Goal: Task Accomplishment & Management: Use online tool/utility

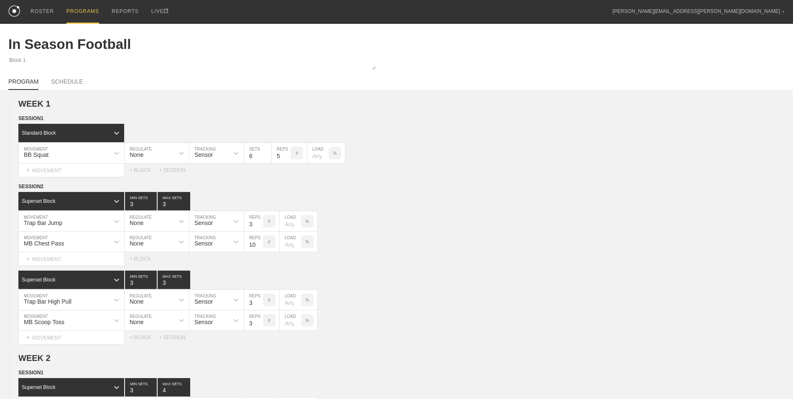
click at [74, 11] on div "PROGRAMS" at bounding box center [82, 12] width 33 height 24
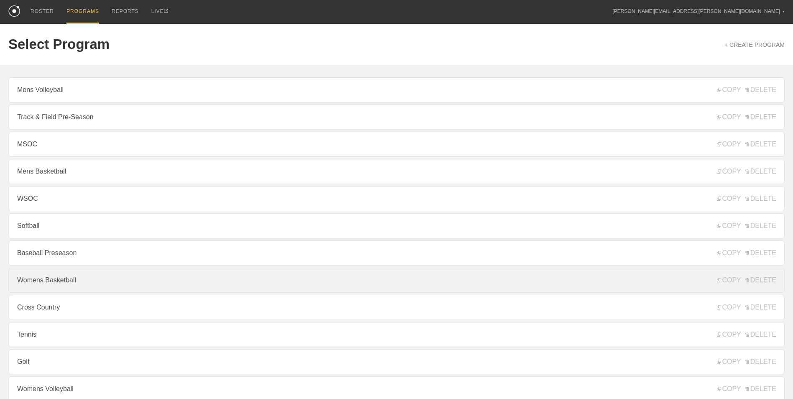
click at [108, 286] on link "Womens Basketball" at bounding box center [396, 279] width 776 height 25
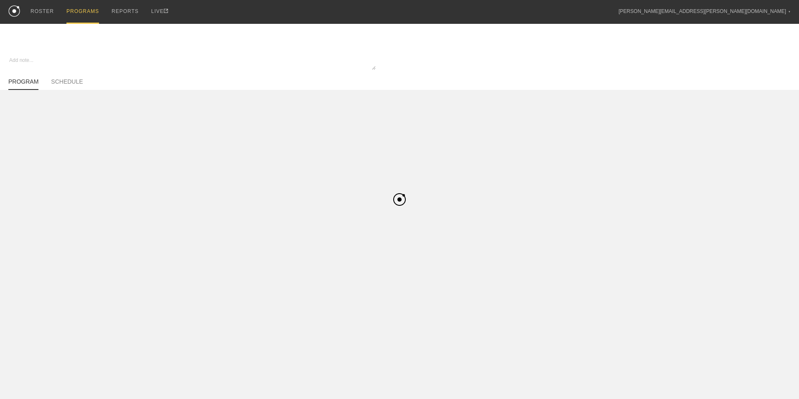
type textarea "x"
type input "Womens Basketball"
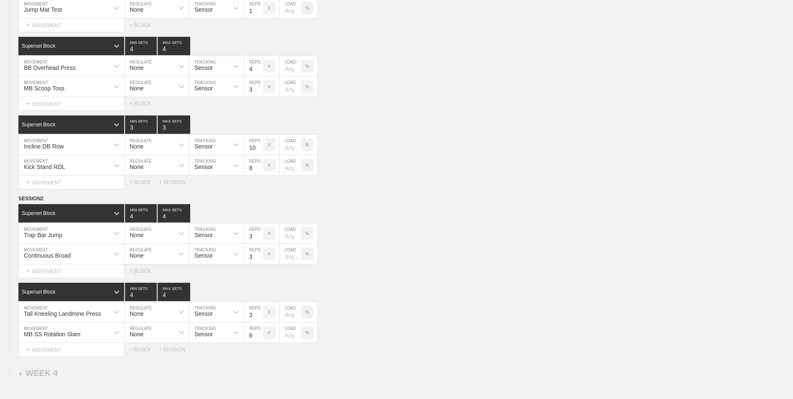
scroll to position [1778, 0]
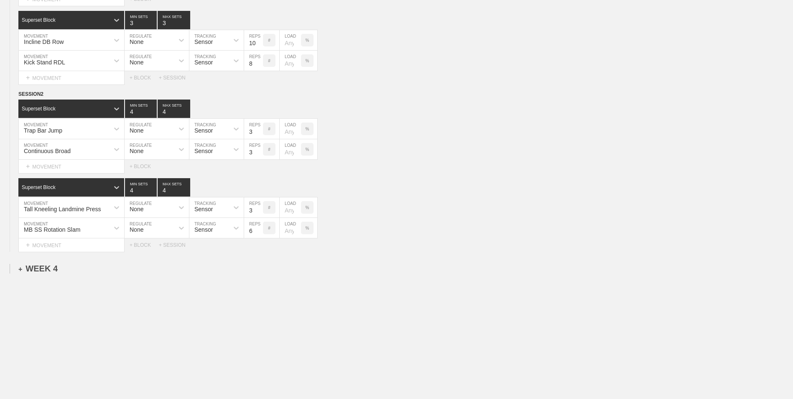
click at [43, 267] on div "+ WEEK 4" at bounding box center [37, 269] width 39 height 10
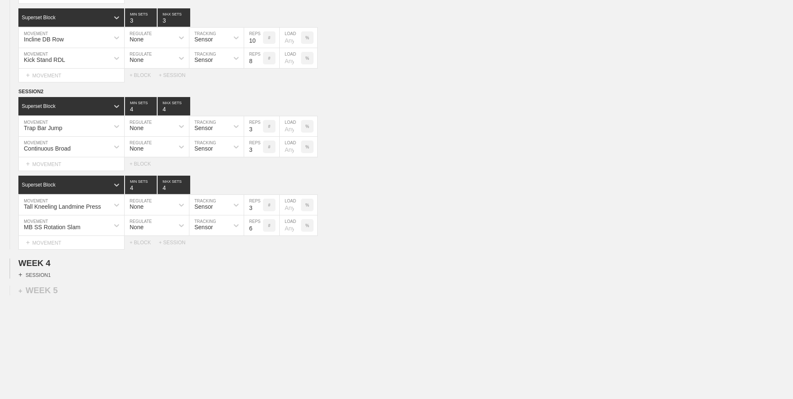
click at [43, 277] on div "+ SESSION 1" at bounding box center [34, 275] width 32 height 8
click at [56, 292] on div "+ BLOCK" at bounding box center [70, 289] width 105 height 13
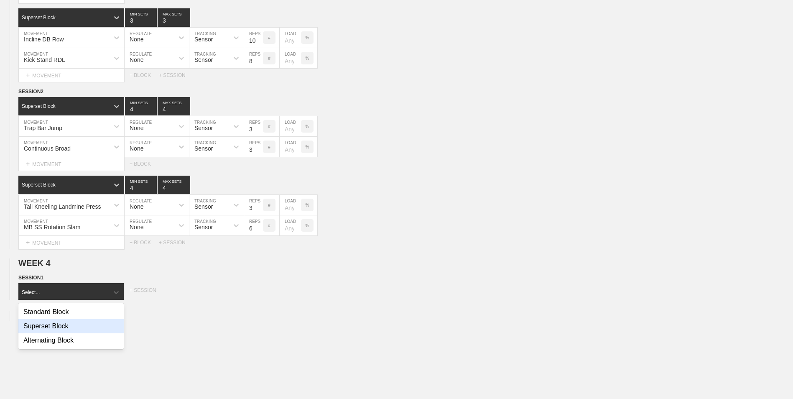
click at [66, 331] on div "Superset Block" at bounding box center [70, 326] width 105 height 14
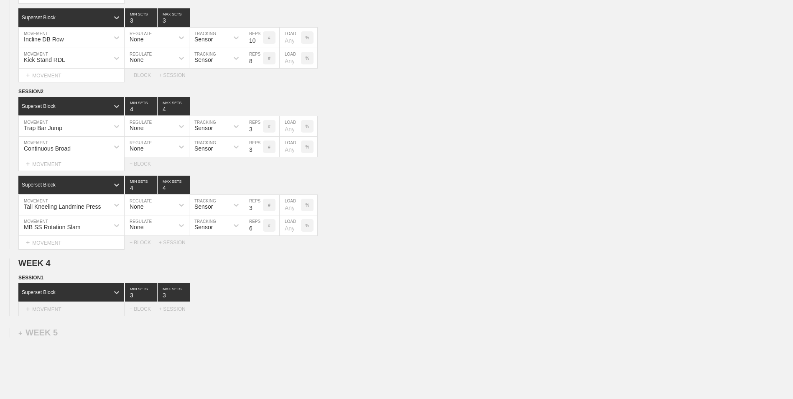
click at [73, 312] on div "+ MOVEMENT" at bounding box center [71, 309] width 106 height 14
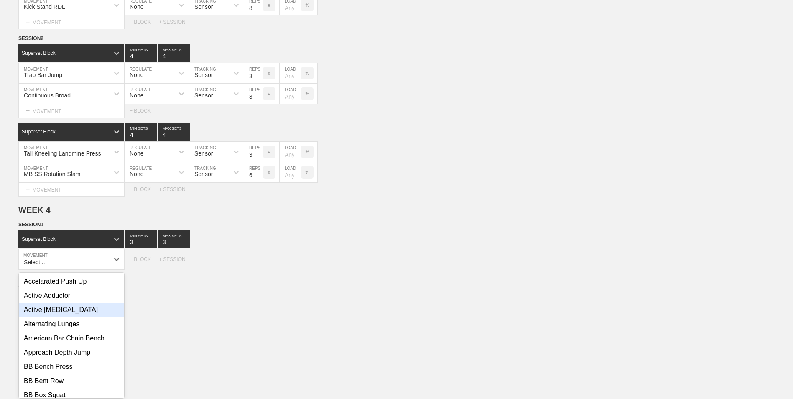
scroll to position [1836, 0]
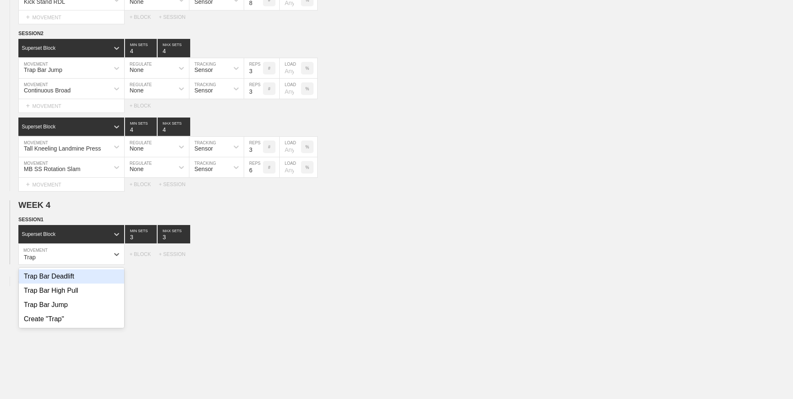
click at [64, 283] on div "Trap Bar Deadlift" at bounding box center [71, 276] width 105 height 14
type input "Trap"
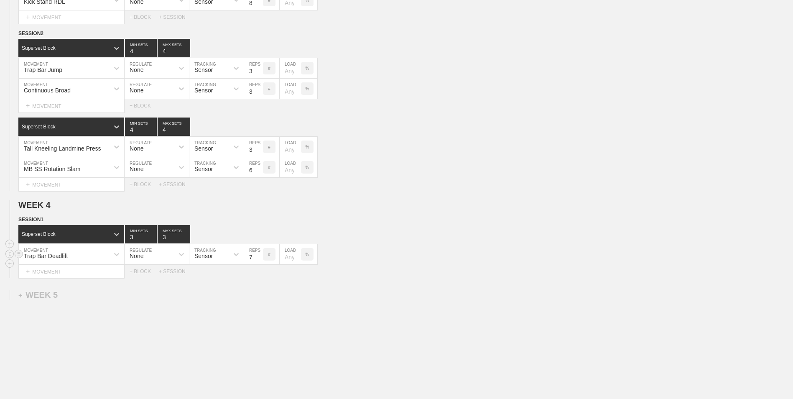
click at [259, 261] on input "7" at bounding box center [253, 254] width 19 height 20
click at [259, 261] on input "6" at bounding box center [253, 254] width 19 height 20
click at [259, 261] on input "5" at bounding box center [253, 254] width 19 height 20
type input "4"
click at [259, 261] on input "4" at bounding box center [253, 254] width 19 height 20
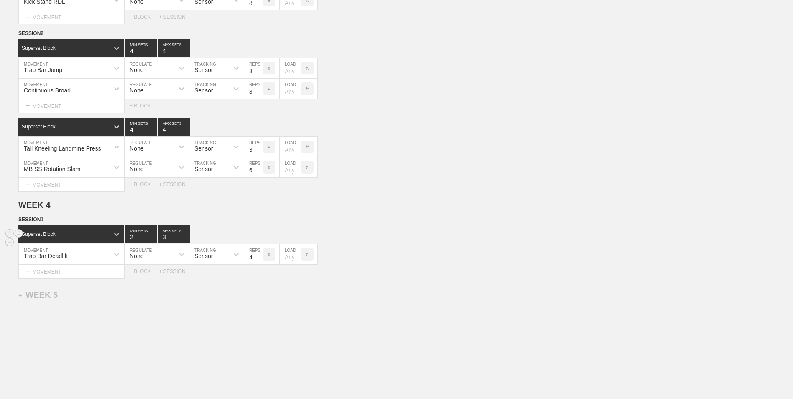
click at [153, 242] on input "2" at bounding box center [141, 234] width 32 height 18
click at [153, 242] on input "1" at bounding box center [141, 234] width 32 height 18
type input "2"
click at [153, 236] on input "2" at bounding box center [141, 234] width 32 height 18
click at [188, 242] on input "2" at bounding box center [174, 234] width 33 height 18
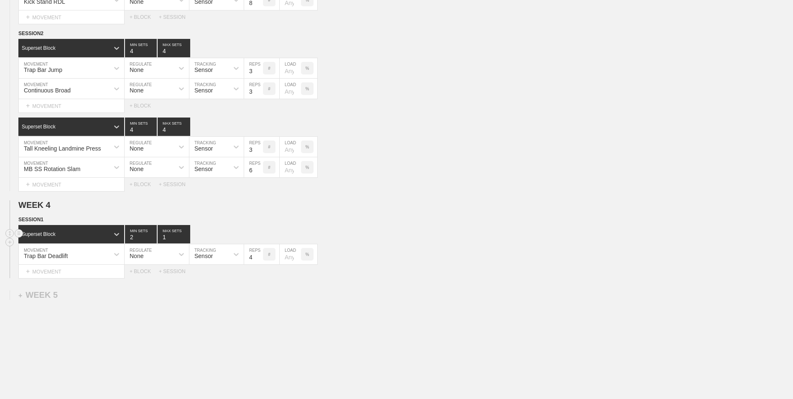
click at [188, 242] on input "1" at bounding box center [174, 234] width 33 height 18
type input "2"
click at [186, 238] on input "2" at bounding box center [174, 234] width 33 height 18
click at [93, 274] on div "+ MOVEMENT" at bounding box center [71, 271] width 106 height 14
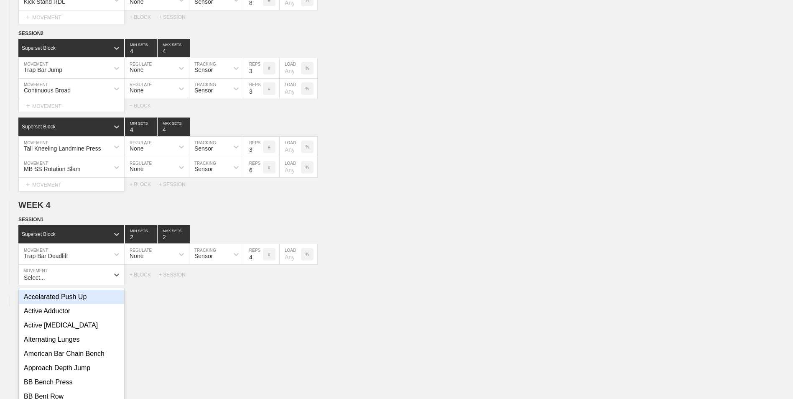
scroll to position [1857, 0]
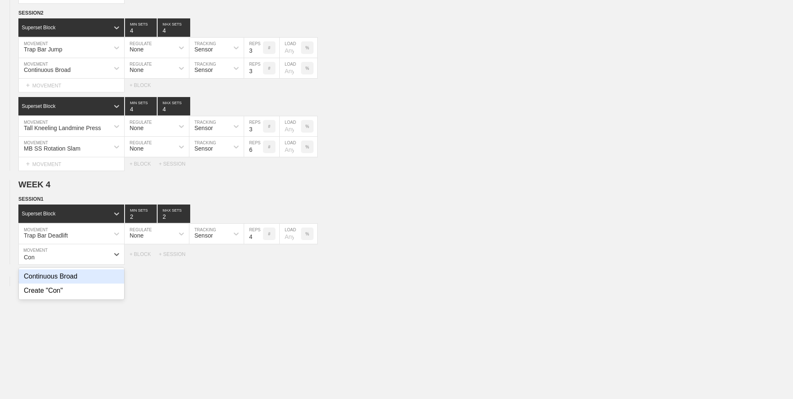
click at [89, 275] on div "Continuous Broad" at bounding box center [71, 276] width 105 height 14
type input "Con"
click at [257, 262] on input "7" at bounding box center [253, 254] width 19 height 20
click at [257, 262] on input "6" at bounding box center [253, 254] width 19 height 20
click at [259, 261] on input "5" at bounding box center [253, 254] width 19 height 20
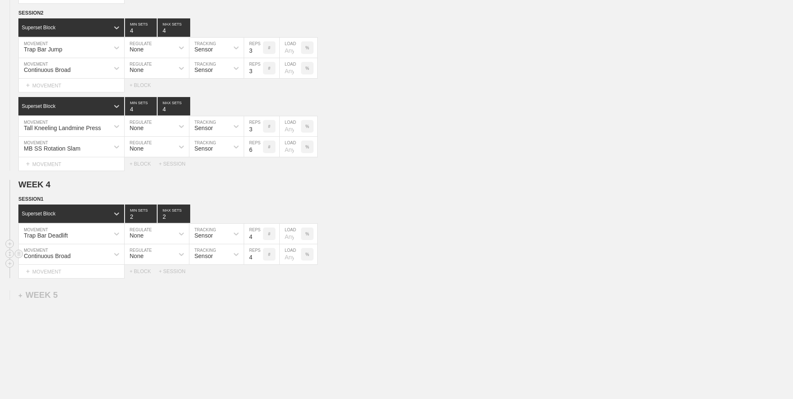
click at [259, 261] on input "4" at bounding box center [253, 254] width 19 height 20
type input "3"
click at [259, 261] on input "3" at bounding box center [253, 254] width 19 height 20
click at [137, 274] on div "+ BLOCK" at bounding box center [144, 271] width 29 height 6
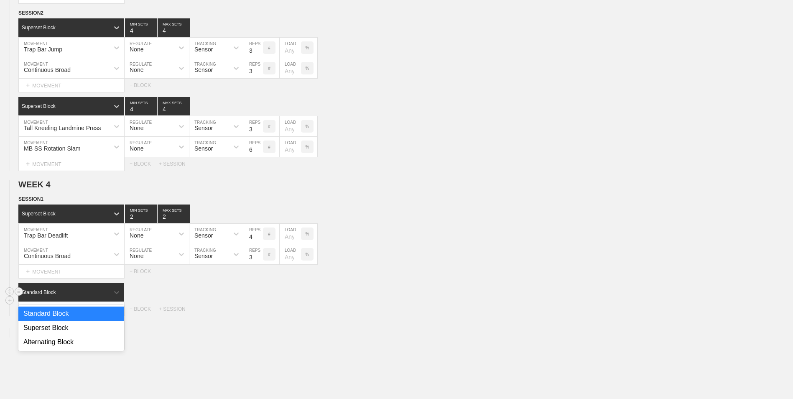
click at [84, 299] on div "Standard Block" at bounding box center [71, 292] width 106 height 18
click at [69, 326] on div "Superset Block" at bounding box center [71, 327] width 106 height 14
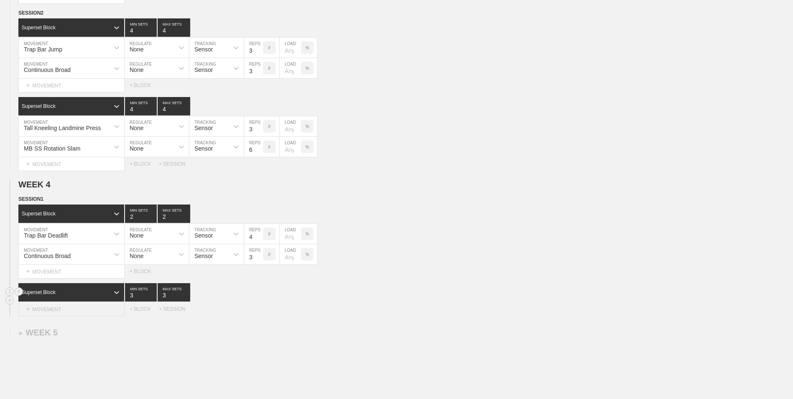
click at [66, 312] on div "+ MOVEMENT" at bounding box center [71, 309] width 106 height 14
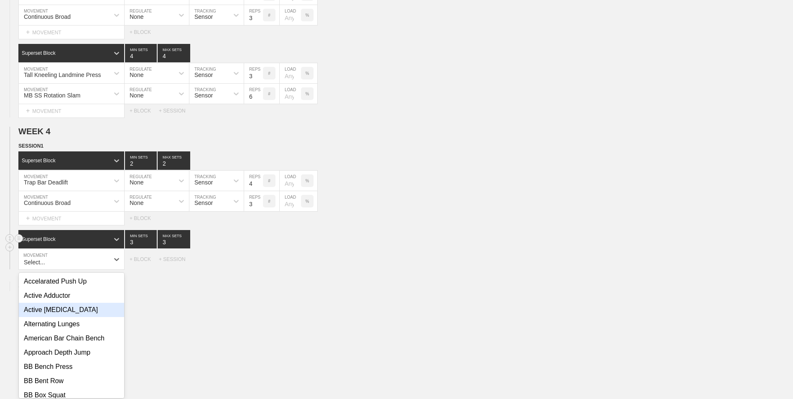
scroll to position [1915, 0]
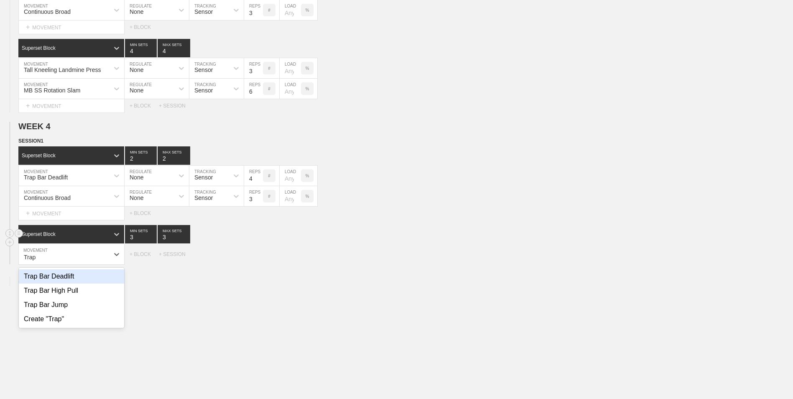
click at [70, 283] on div "Trap Bar Deadlift" at bounding box center [71, 276] width 105 height 14
type input "Trap"
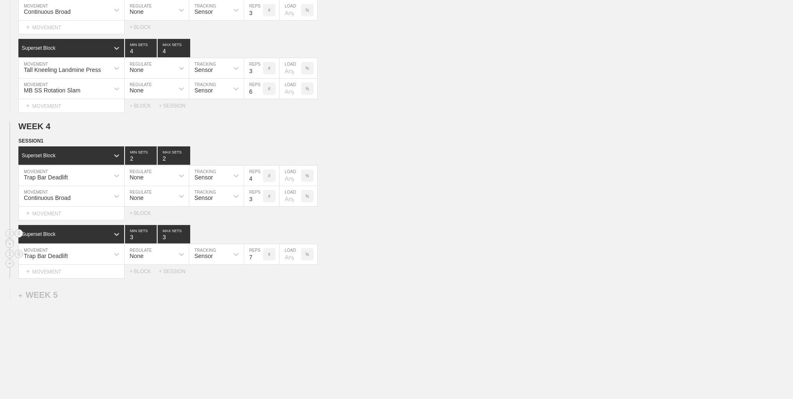
click at [259, 261] on input "7" at bounding box center [253, 254] width 19 height 20
click at [259, 261] on input "6" at bounding box center [253, 254] width 19 height 20
click at [259, 261] on input "5" at bounding box center [253, 254] width 19 height 20
type input "4"
click at [259, 261] on input "4" at bounding box center [253, 254] width 19 height 20
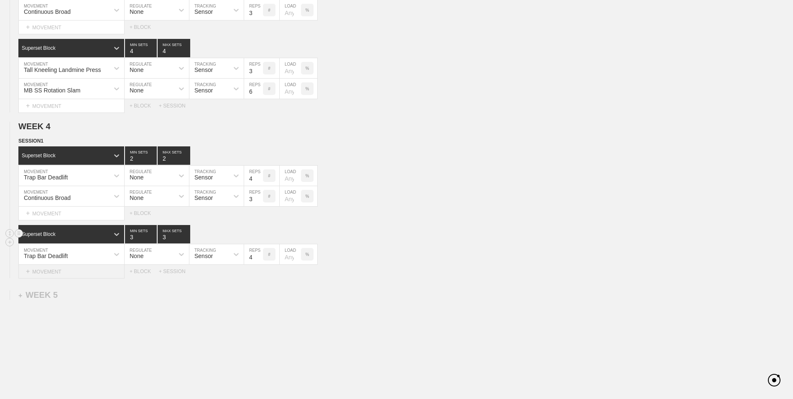
click at [92, 274] on div "+ MOVEMENT" at bounding box center [71, 271] width 106 height 14
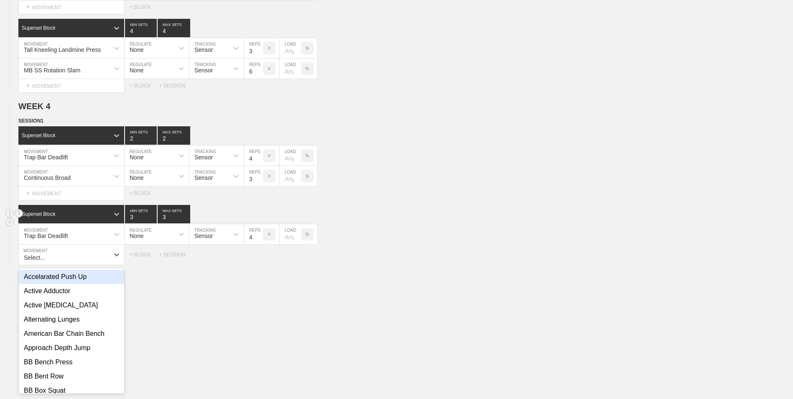
scroll to position [1935, 0]
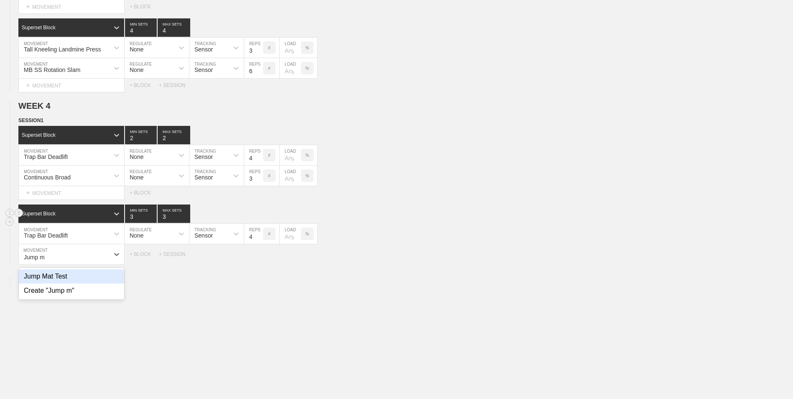
click at [90, 280] on div "Jump Mat Test" at bounding box center [71, 276] width 105 height 14
type input "Jump m"
click at [258, 259] on input "9" at bounding box center [253, 254] width 19 height 20
click at [258, 259] on input "10" at bounding box center [253, 254] width 19 height 20
click at [258, 259] on input "11" at bounding box center [253, 254] width 19 height 20
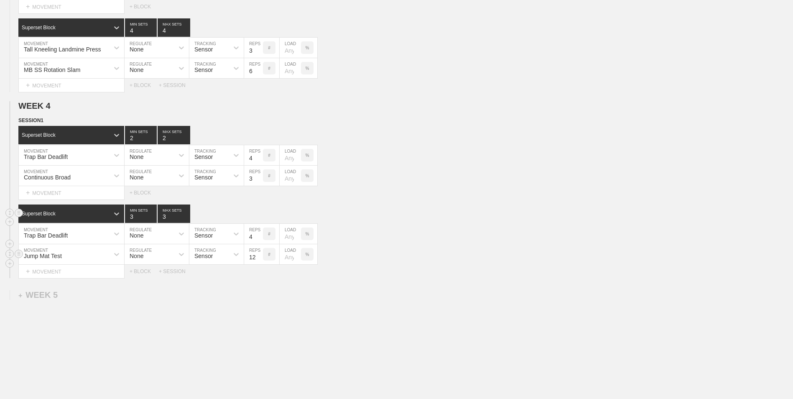
click at [258, 259] on input "12" at bounding box center [253, 254] width 19 height 20
click at [258, 262] on input "11" at bounding box center [253, 254] width 19 height 20
click at [258, 262] on input "10" at bounding box center [253, 254] width 19 height 20
click at [258, 262] on input "9" at bounding box center [253, 254] width 19 height 20
click at [258, 262] on input "8" at bounding box center [253, 254] width 19 height 20
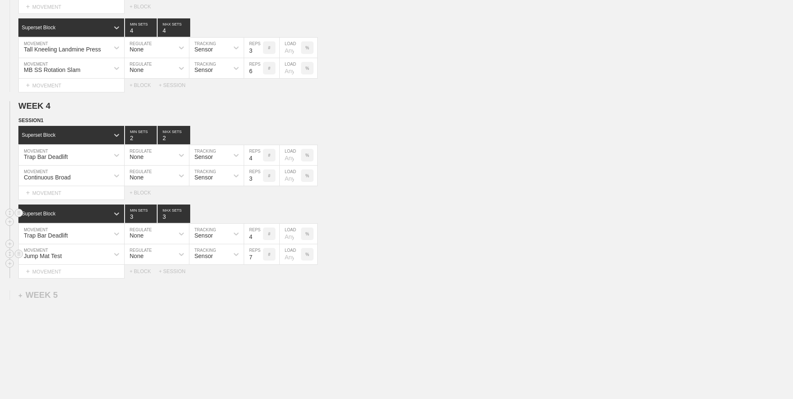
click at [258, 262] on input "7" at bounding box center [253, 254] width 19 height 20
click at [258, 262] on input "6" at bounding box center [253, 254] width 19 height 20
click at [258, 262] on input "5" at bounding box center [253, 254] width 19 height 20
click at [258, 262] on input "4" at bounding box center [253, 254] width 19 height 20
click at [258, 262] on input "3" at bounding box center [253, 254] width 19 height 20
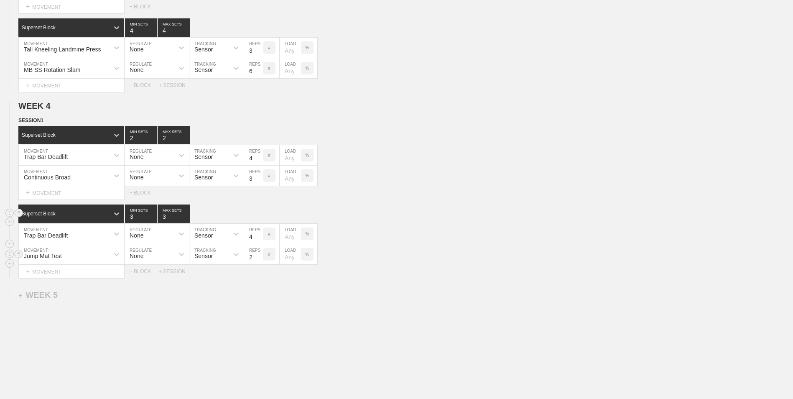
click at [258, 262] on input "2" at bounding box center [253, 254] width 19 height 20
type input "1"
click at [258, 262] on input "1" at bounding box center [253, 254] width 19 height 20
click at [153, 220] on input "2" at bounding box center [141, 213] width 32 height 18
click at [153, 220] on input "1" at bounding box center [141, 213] width 32 height 18
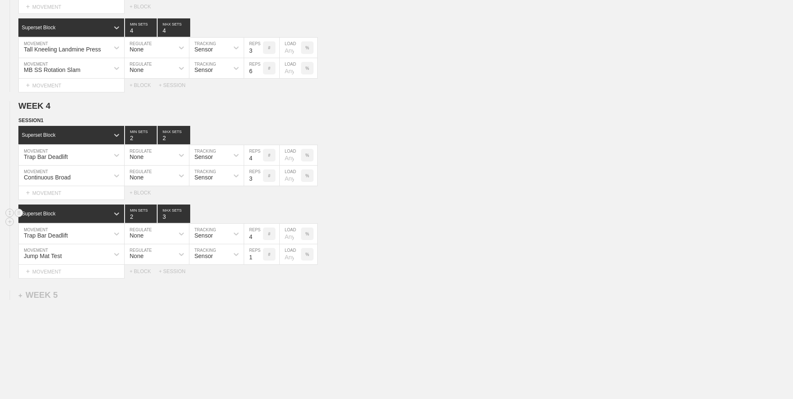
type input "2"
click at [153, 215] on input "2" at bounding box center [141, 213] width 32 height 18
click at [188, 221] on input "2" at bounding box center [174, 213] width 33 height 18
click at [188, 221] on input "1" at bounding box center [174, 213] width 33 height 18
type input "2"
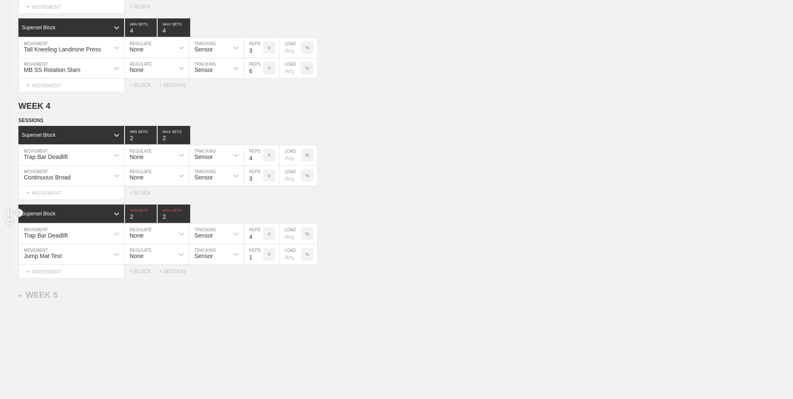
click at [186, 217] on input "2" at bounding box center [174, 213] width 33 height 18
click at [134, 274] on div "+ BLOCK" at bounding box center [144, 271] width 29 height 6
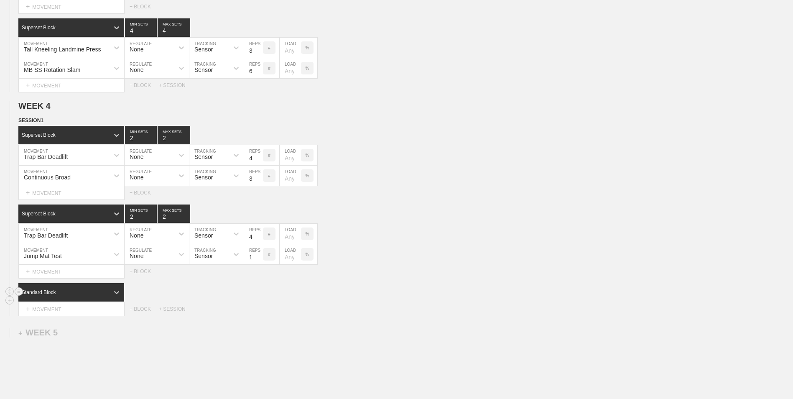
click at [92, 299] on div "Standard Block" at bounding box center [71, 292] width 106 height 18
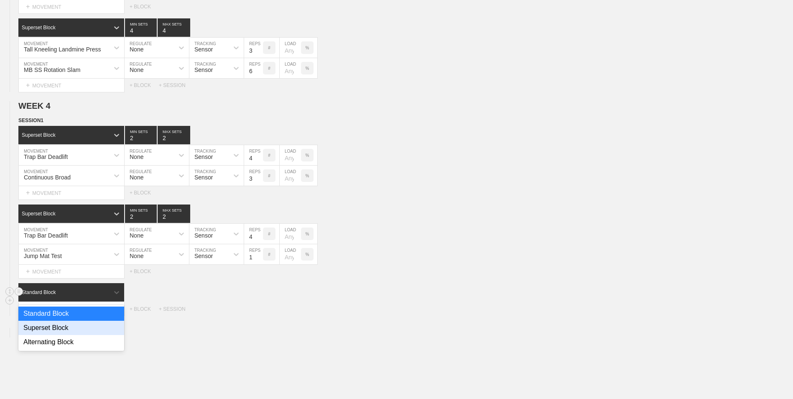
click at [93, 333] on div "Superset Block" at bounding box center [71, 327] width 106 height 14
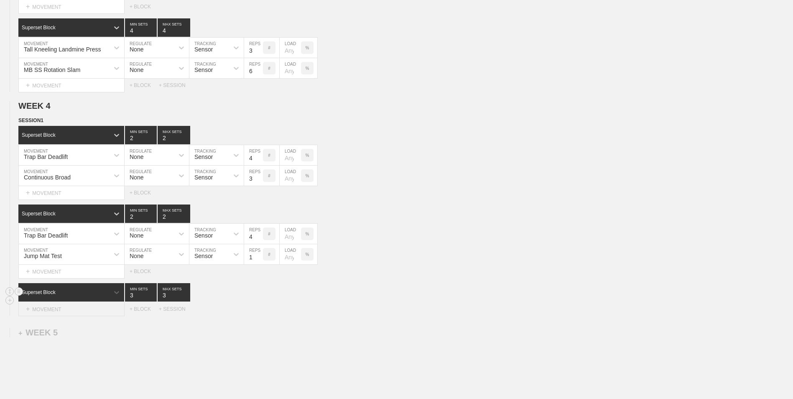
click at [77, 308] on div "+ MOVEMENT" at bounding box center [71, 309] width 106 height 14
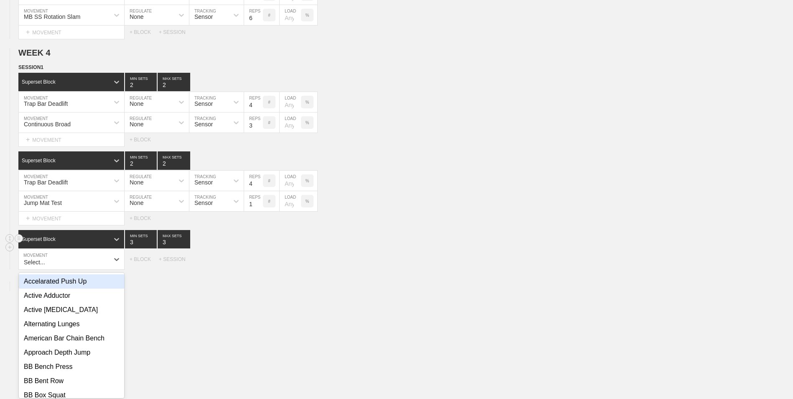
scroll to position [1993, 0]
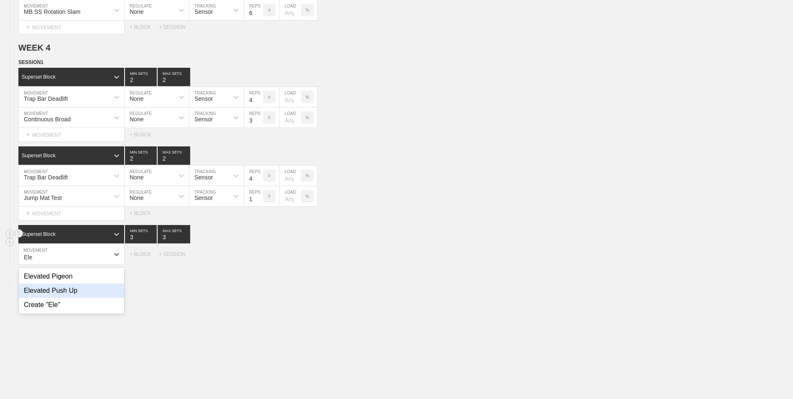
click at [76, 297] on div "Elevated Push Up" at bounding box center [71, 290] width 105 height 14
type input "Ele"
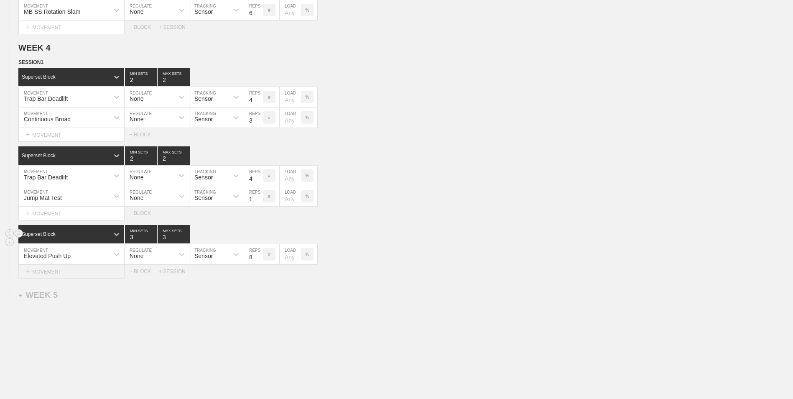
click at [89, 272] on div "+ MOVEMENT" at bounding box center [71, 271] width 106 height 14
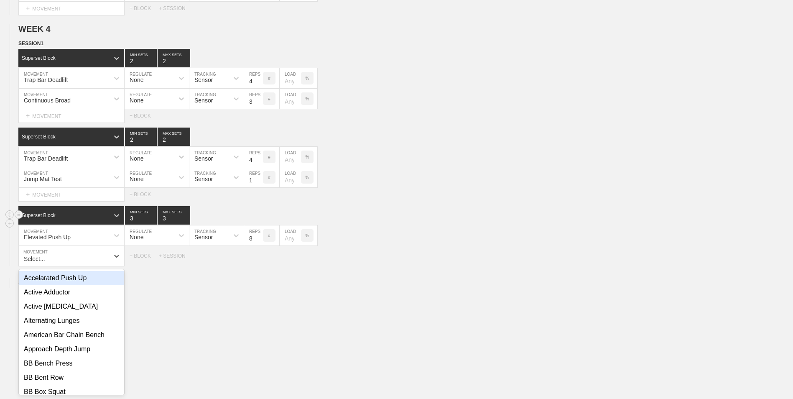
scroll to position [2014, 0]
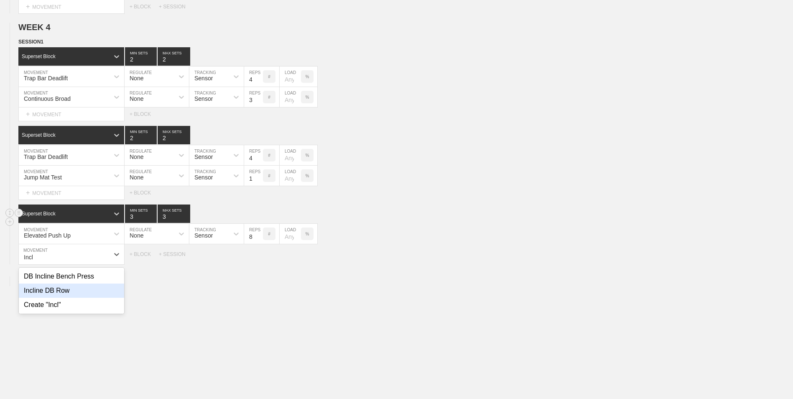
click at [86, 293] on div "Incline DB Row" at bounding box center [71, 290] width 105 height 14
type input "Incl"
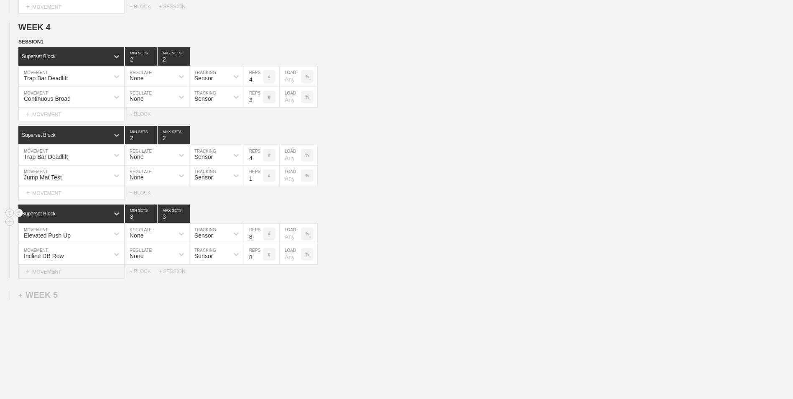
click at [75, 271] on div "+ MOVEMENT" at bounding box center [71, 271] width 106 height 14
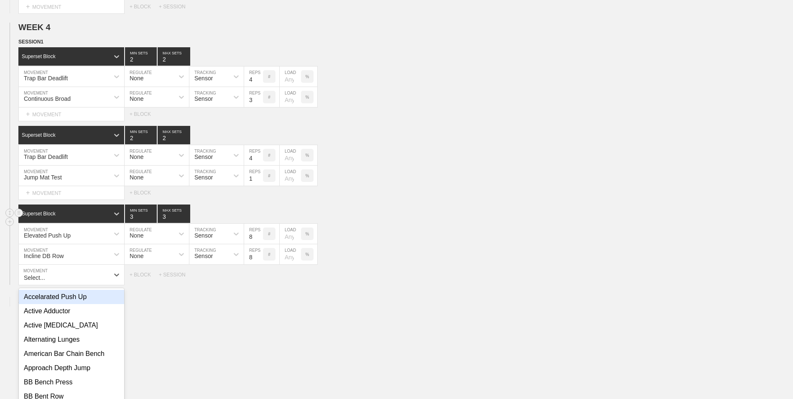
scroll to position [2034, 0]
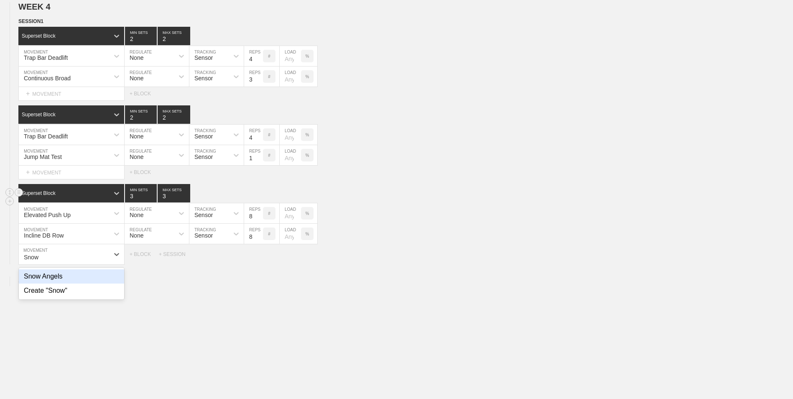
click at [65, 277] on div "Snow Angels" at bounding box center [71, 276] width 105 height 14
type input "Snow"
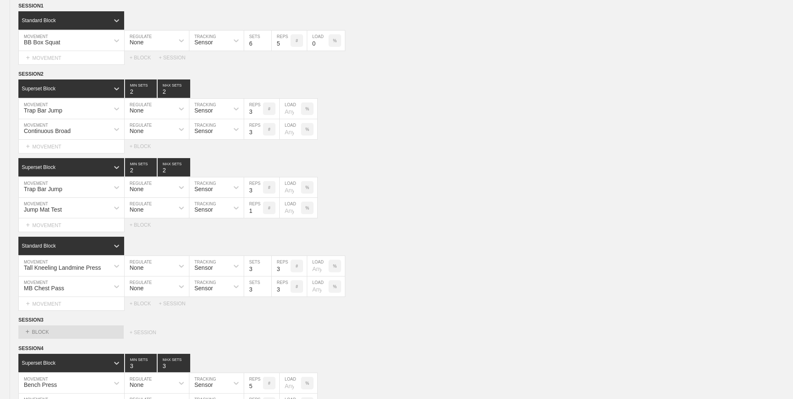
scroll to position [0, 0]
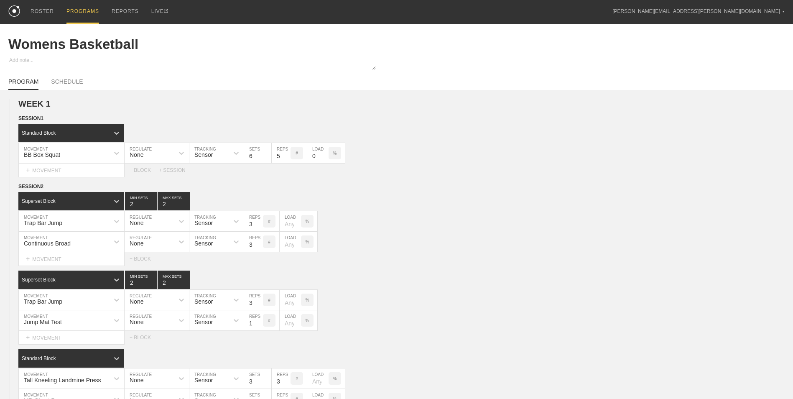
click at [85, 11] on div "PROGRAMS" at bounding box center [82, 12] width 33 height 24
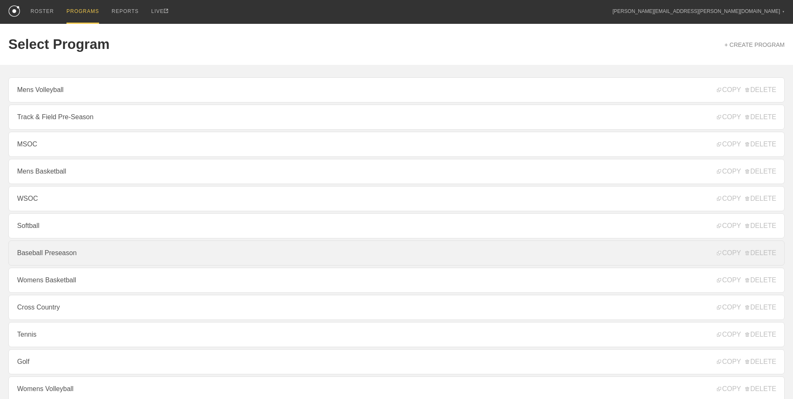
scroll to position [77, 0]
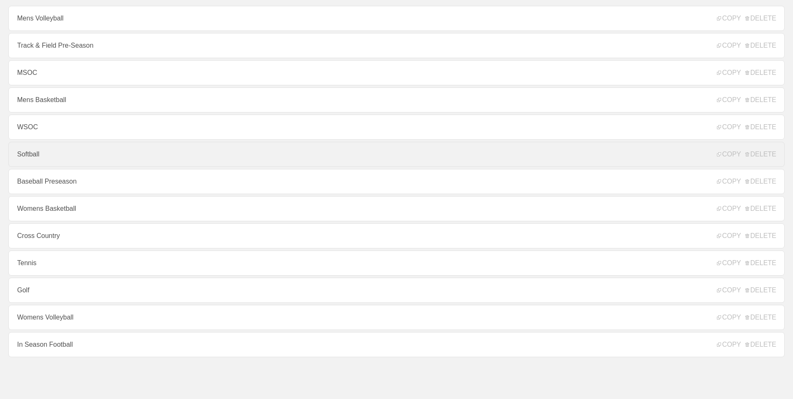
click at [85, 147] on link "Softball" at bounding box center [396, 154] width 776 height 25
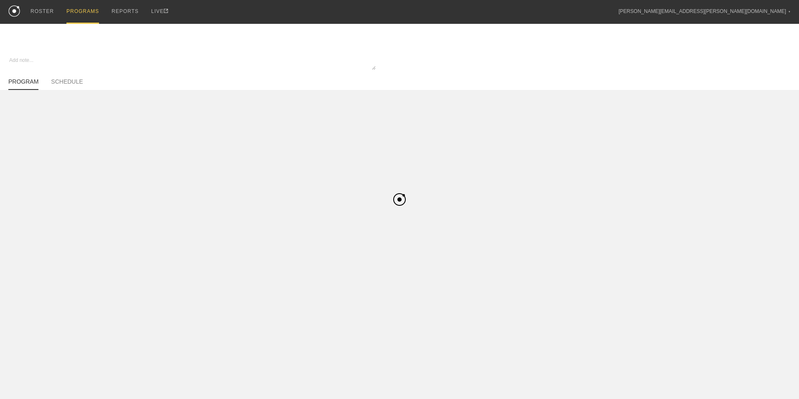
type textarea "x"
type input "Softball"
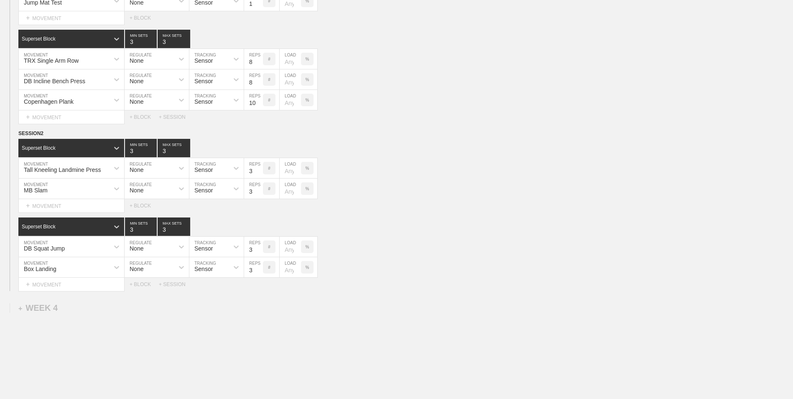
scroll to position [764, 0]
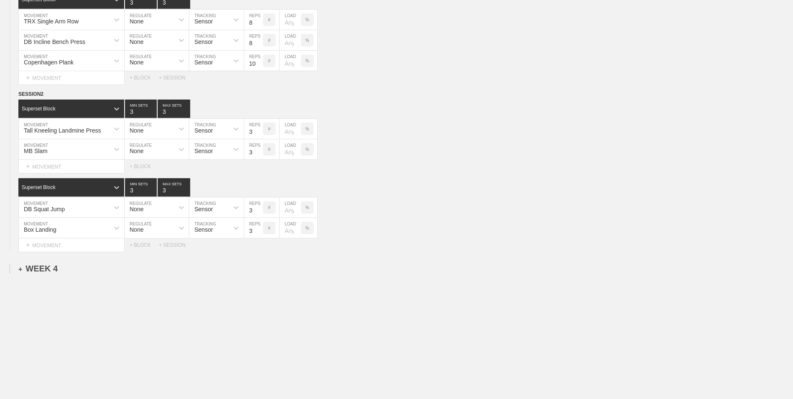
click at [44, 270] on div "+ WEEK 4" at bounding box center [37, 269] width 39 height 10
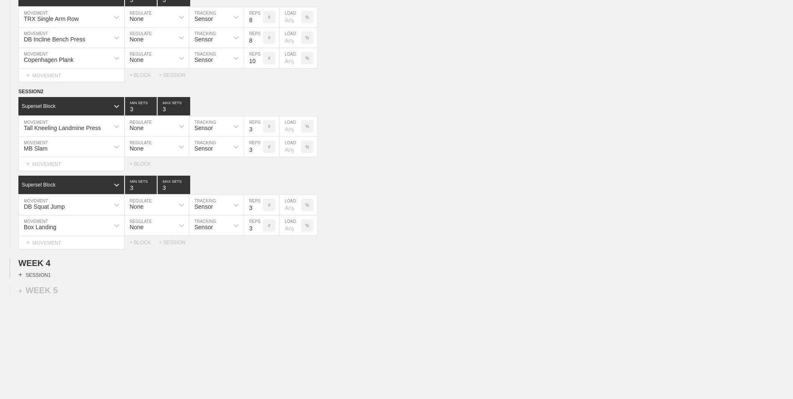
click at [43, 277] on div "+ SESSION 1" at bounding box center [34, 275] width 32 height 8
click at [46, 287] on div "+ BLOCK" at bounding box center [70, 289] width 105 height 13
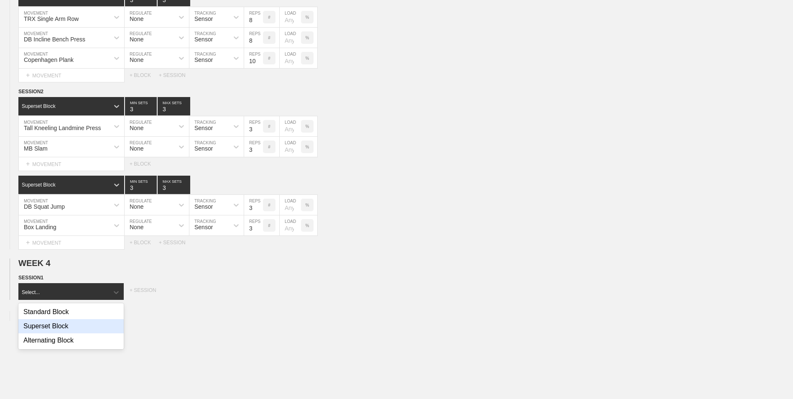
click at [56, 328] on div "Superset Block" at bounding box center [70, 326] width 105 height 14
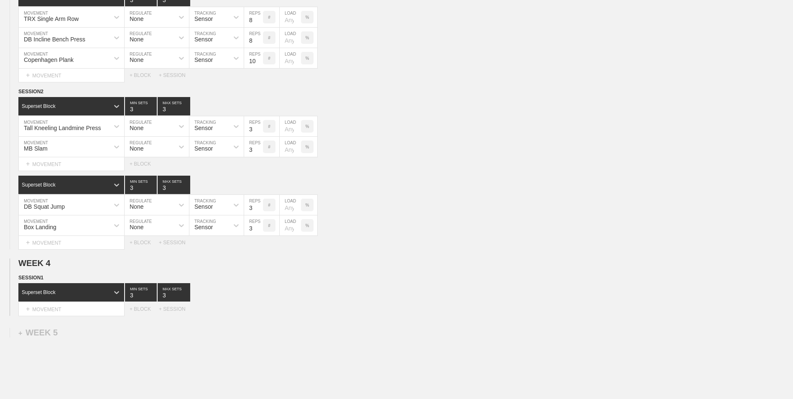
click at [59, 315] on div "+ MOVEMENT" at bounding box center [71, 309] width 106 height 14
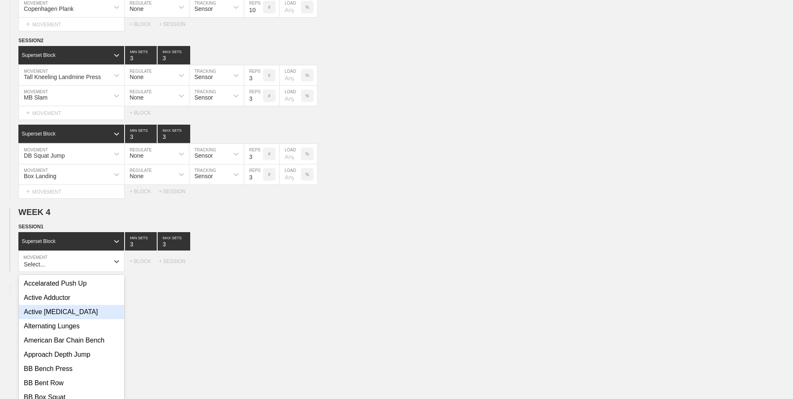
scroll to position [822, 0]
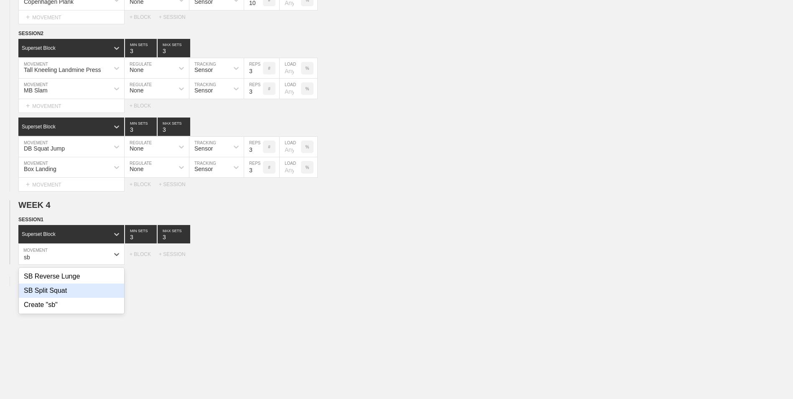
type input "s"
click at [65, 293] on div "Safety Bar Box Squat" at bounding box center [71, 290] width 105 height 14
type input "Saf"
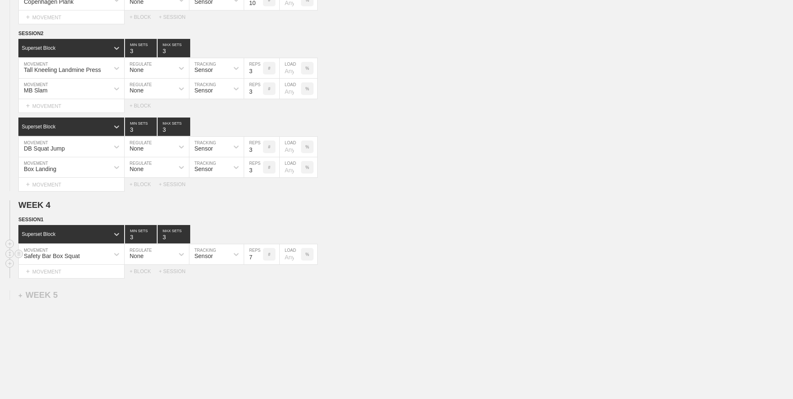
click at [261, 262] on input "7" at bounding box center [253, 254] width 19 height 20
click at [261, 262] on input "6" at bounding box center [253, 254] width 19 height 20
type input "5"
click at [261, 262] on input "5" at bounding box center [253, 254] width 19 height 20
click at [87, 273] on div "+ MOVEMENT" at bounding box center [71, 271] width 106 height 14
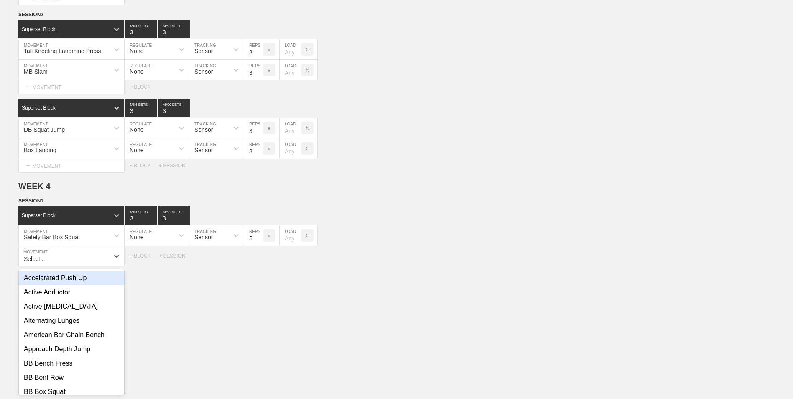
scroll to position [842, 0]
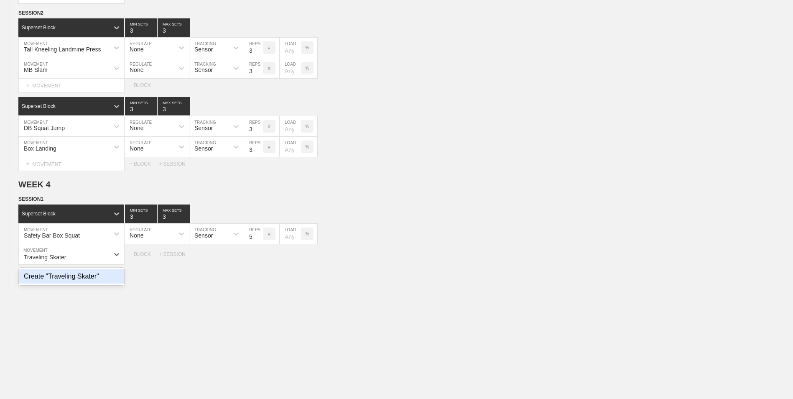
click at [97, 276] on div "Create "Traveling Skater"" at bounding box center [71, 276] width 105 height 14
type input "Traveling Skater"
click at [259, 261] on input "7" at bounding box center [253, 254] width 19 height 20
type input "6"
click at [259, 261] on input "6" at bounding box center [253, 254] width 19 height 20
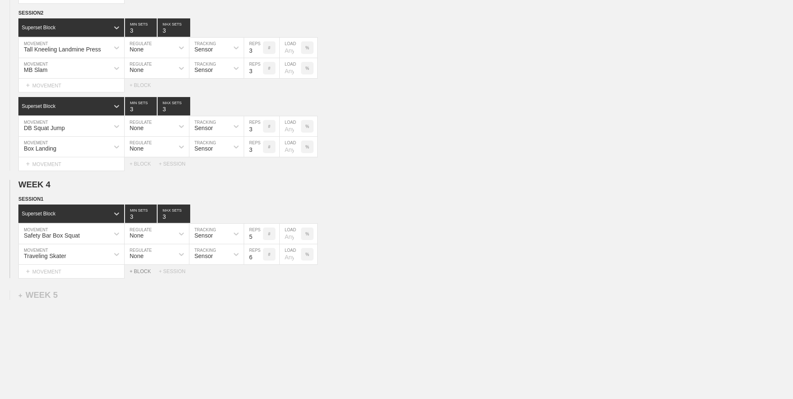
click at [139, 272] on div "+ BLOCK" at bounding box center [144, 271] width 29 height 6
click at [87, 296] on div "Standard Block" at bounding box center [63, 292] width 91 height 8
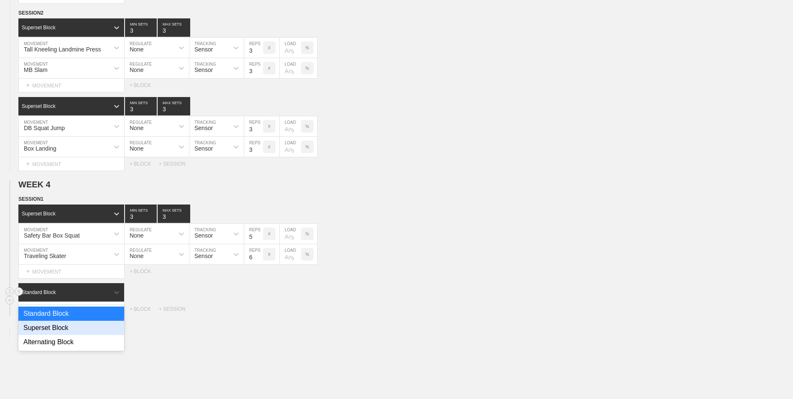
click at [85, 327] on div "Superset Block" at bounding box center [71, 327] width 106 height 14
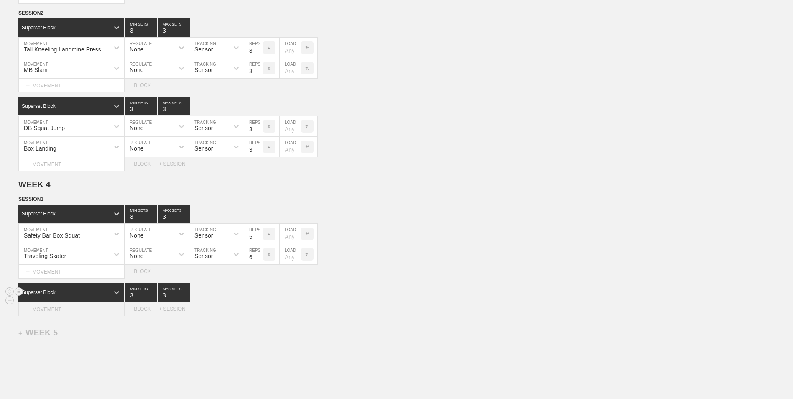
click at [82, 314] on div "+ MOVEMENT" at bounding box center [71, 309] width 106 height 14
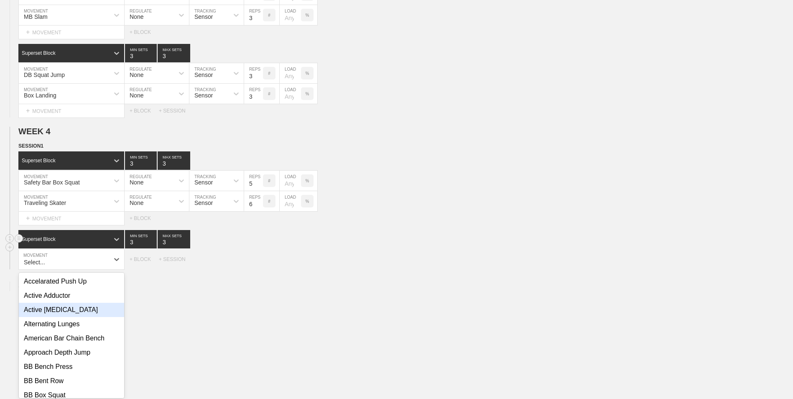
scroll to position [900, 0]
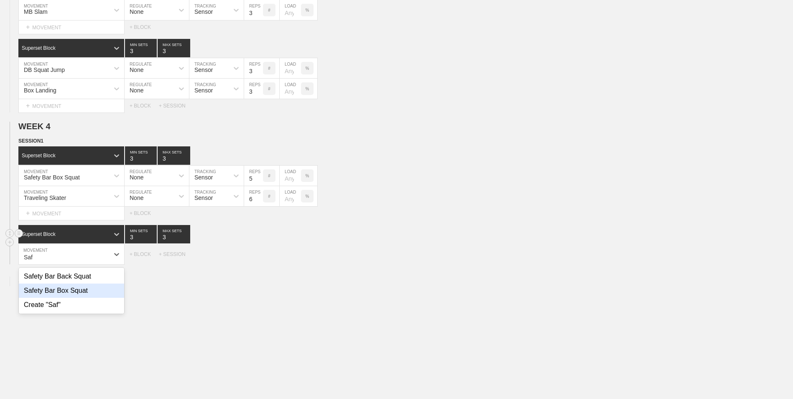
click at [74, 297] on div "Safety Bar Box Squat" at bounding box center [71, 290] width 105 height 14
type input "Saf"
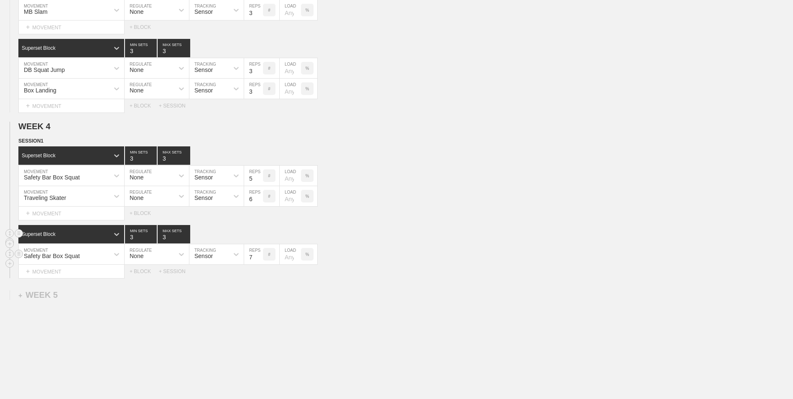
click at [258, 260] on input "7" at bounding box center [253, 254] width 19 height 20
click at [258, 260] on input "6" at bounding box center [253, 254] width 19 height 20
type input "5"
click at [258, 260] on input "5" at bounding box center [253, 254] width 19 height 20
click at [87, 276] on div "+ MOVEMENT" at bounding box center [71, 271] width 106 height 14
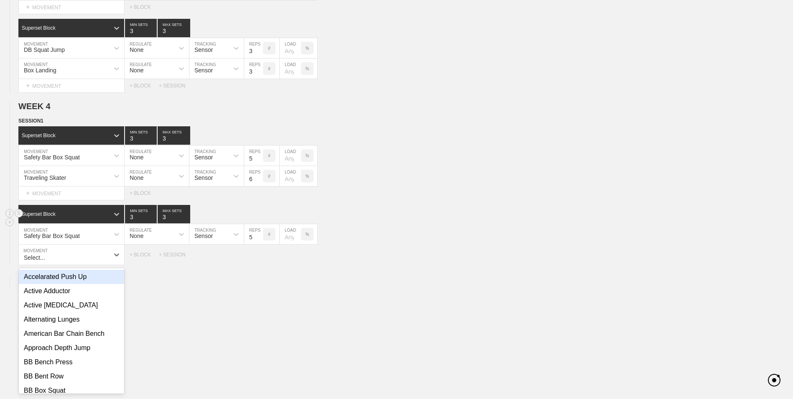
scroll to position [921, 0]
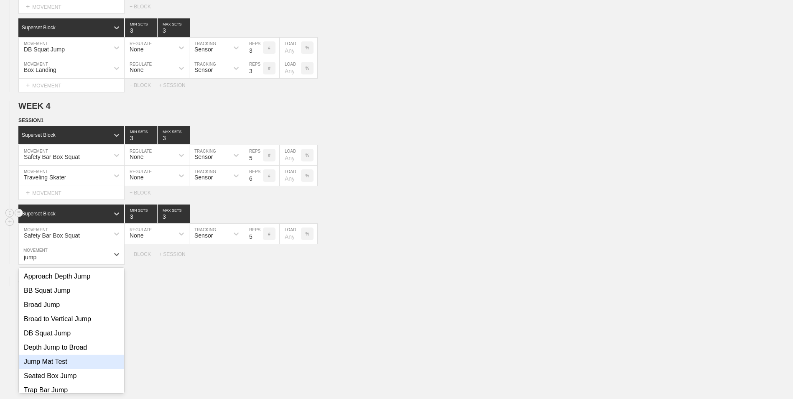
click at [66, 368] on div "Jump Mat Test" at bounding box center [71, 361] width 105 height 14
type input "jump"
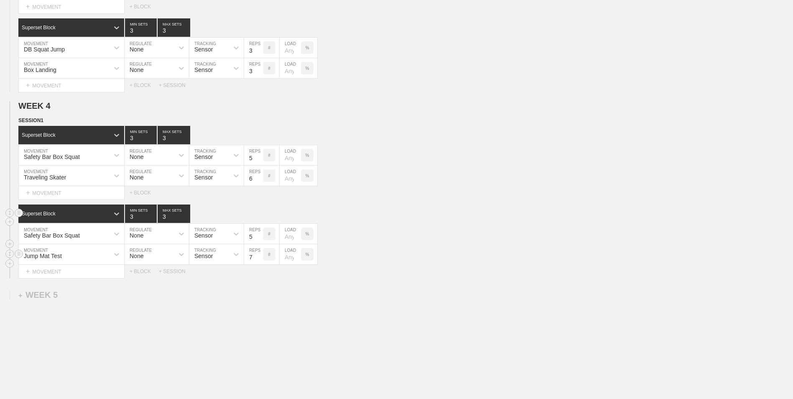
click at [258, 260] on input "7" at bounding box center [253, 254] width 19 height 20
click at [259, 260] on input "6" at bounding box center [253, 254] width 19 height 20
click at [259, 260] on input "5" at bounding box center [253, 254] width 19 height 20
click at [259, 260] on input "4" at bounding box center [253, 254] width 19 height 20
click at [259, 260] on input "3" at bounding box center [253, 254] width 19 height 20
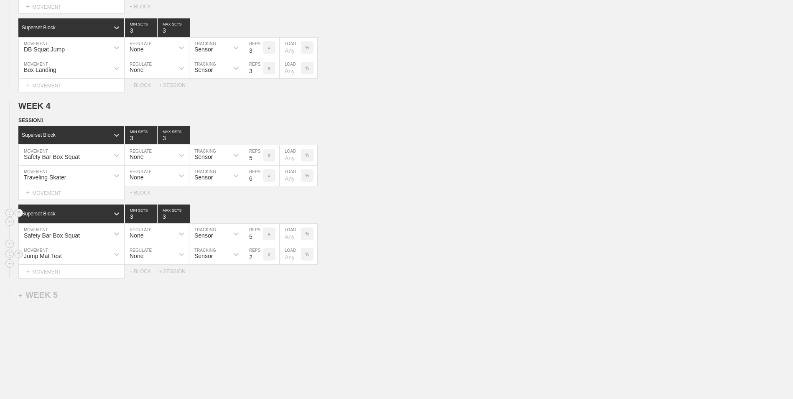
click at [259, 260] on input "2" at bounding box center [253, 254] width 19 height 20
type input "1"
click at [259, 260] on input "1" at bounding box center [253, 254] width 19 height 20
click at [142, 274] on div "+ BLOCK" at bounding box center [144, 271] width 29 height 6
click at [72, 295] on div "Standard Block" at bounding box center [63, 292] width 91 height 8
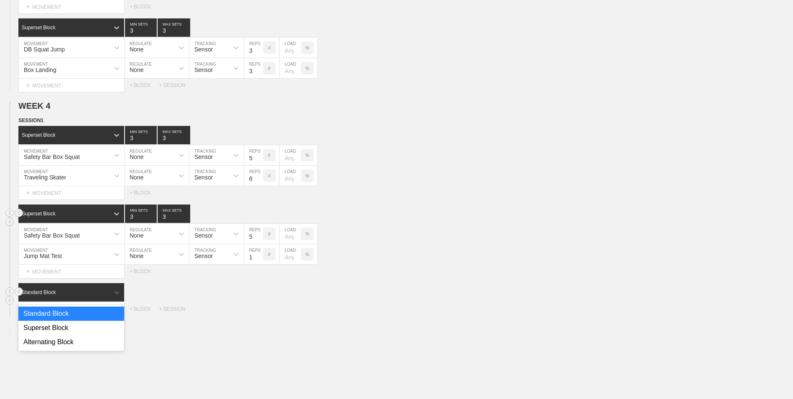
click at [77, 327] on div "Superset Block" at bounding box center [71, 327] width 106 height 14
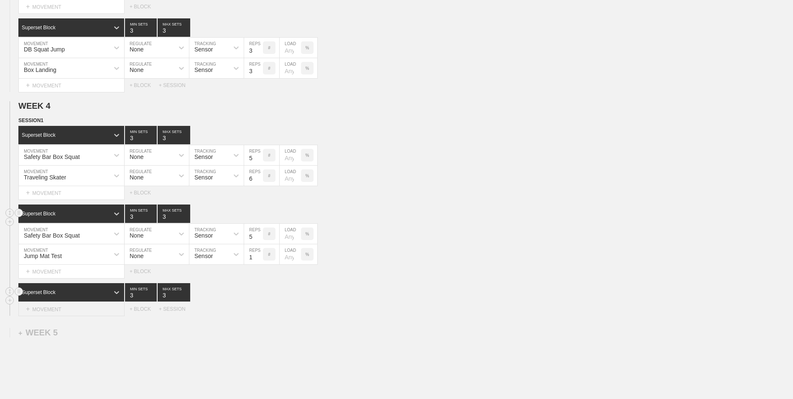
click at [77, 314] on div "+ MOVEMENT" at bounding box center [71, 309] width 106 height 14
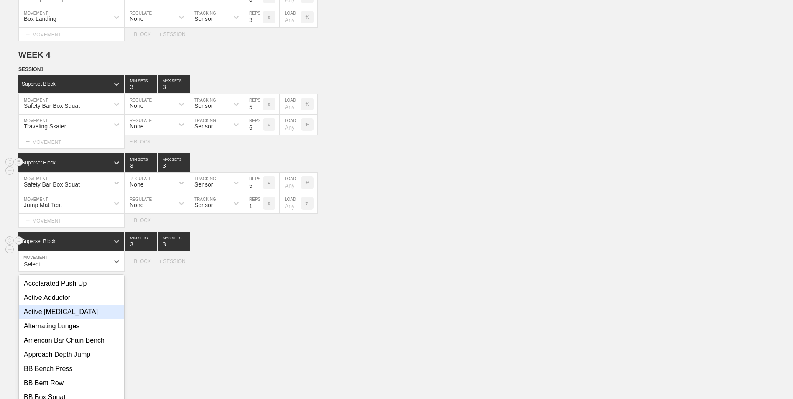
scroll to position [979, 0]
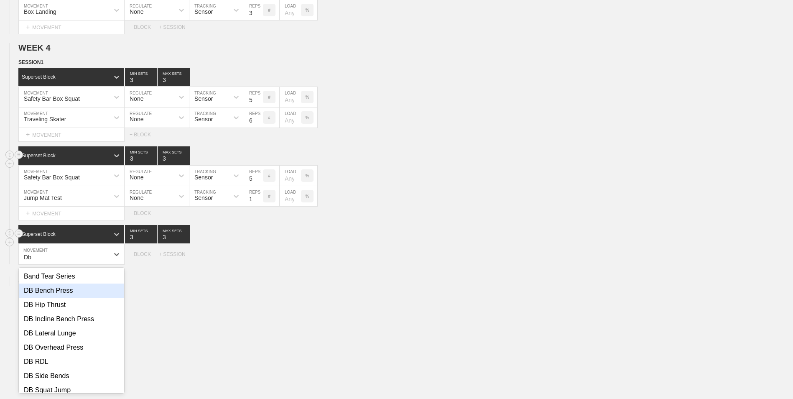
click at [76, 297] on div "DB Bench Press" at bounding box center [71, 290] width 105 height 14
type input "Db"
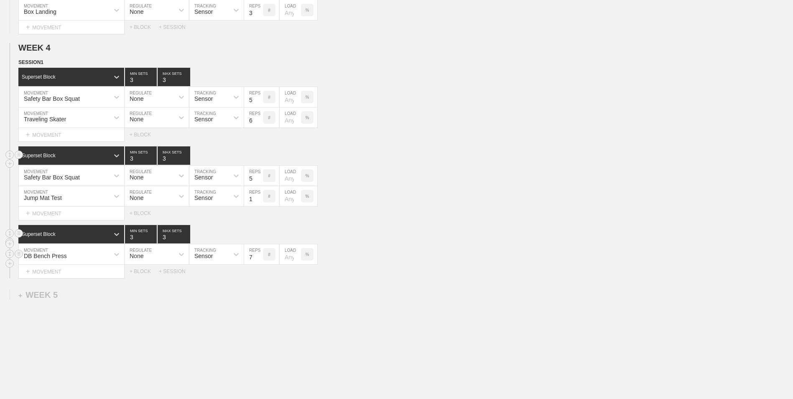
click at [260, 262] on input "7" at bounding box center [253, 254] width 19 height 20
type input "6"
click at [260, 262] on input "6" at bounding box center [253, 254] width 19 height 20
click at [107, 271] on div "+ MOVEMENT" at bounding box center [71, 271] width 106 height 14
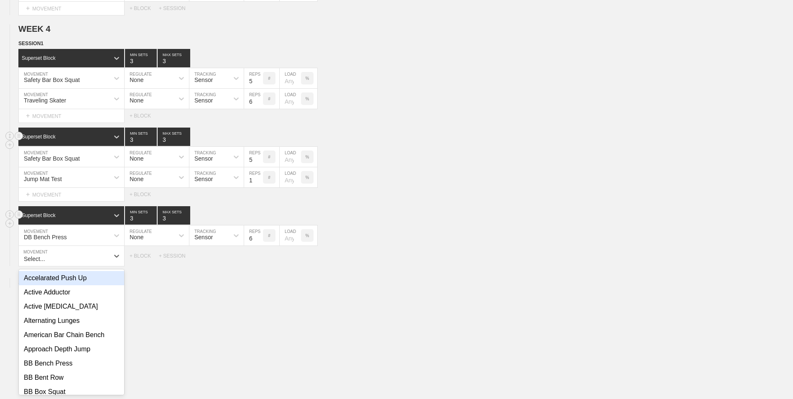
scroll to position [999, 0]
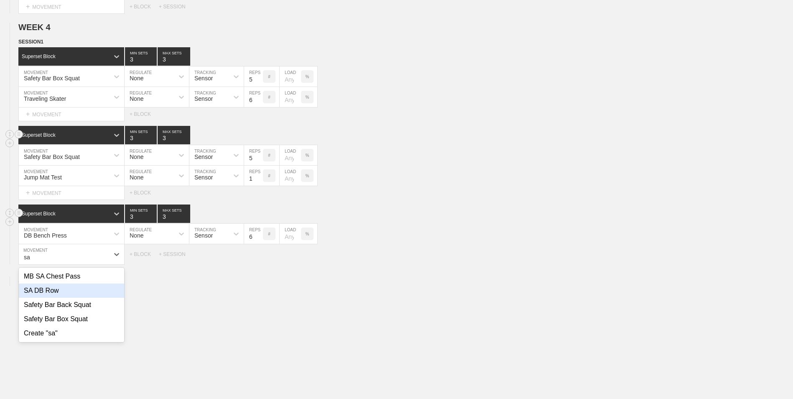
click at [102, 290] on div "SA DB Row" at bounding box center [71, 290] width 105 height 14
type input "sa"
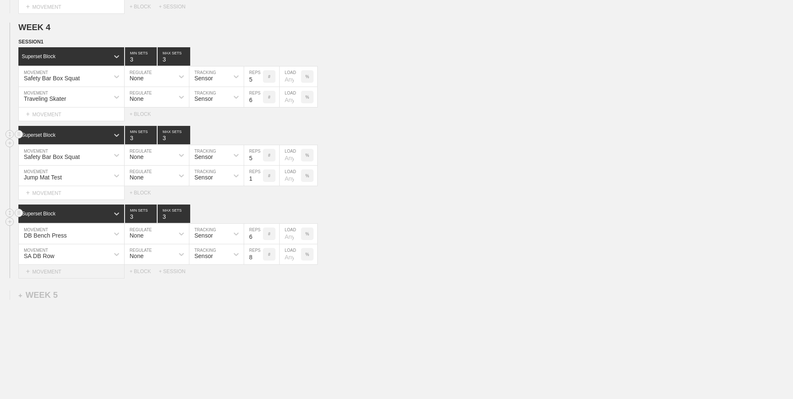
click at [47, 275] on div "+ MOVEMENT" at bounding box center [71, 271] width 106 height 14
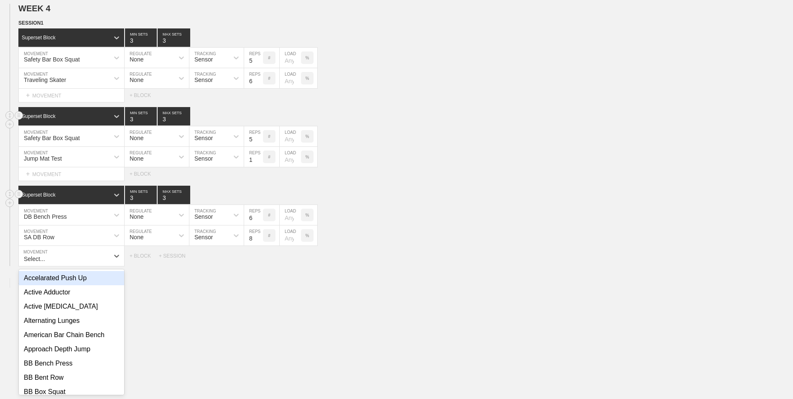
scroll to position [1020, 0]
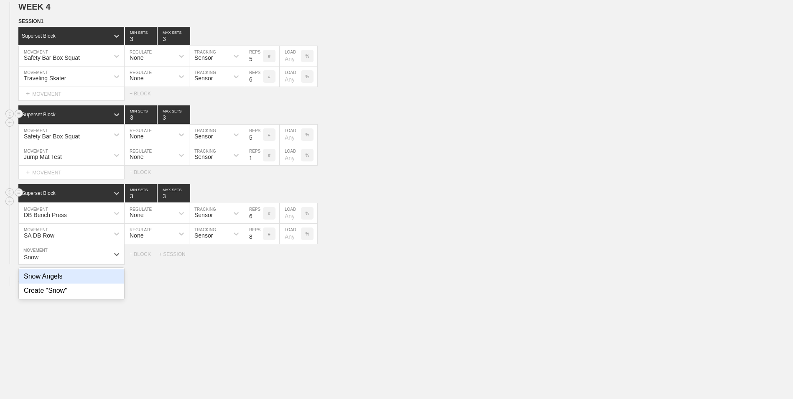
click at [51, 278] on div "Snow Angels" at bounding box center [71, 276] width 105 height 14
type input "Snow"
click at [259, 257] on input "9" at bounding box center [253, 254] width 19 height 20
type input "10"
click at [259, 257] on input "10" at bounding box center [253, 254] width 19 height 20
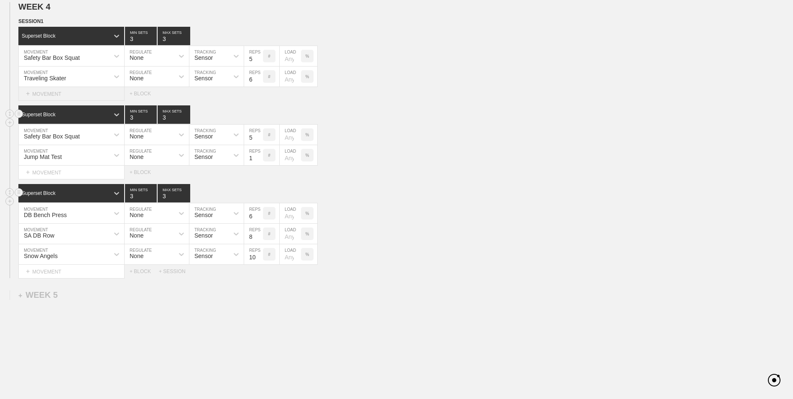
click at [56, 94] on div "+ MOVEMENT" at bounding box center [71, 94] width 106 height 14
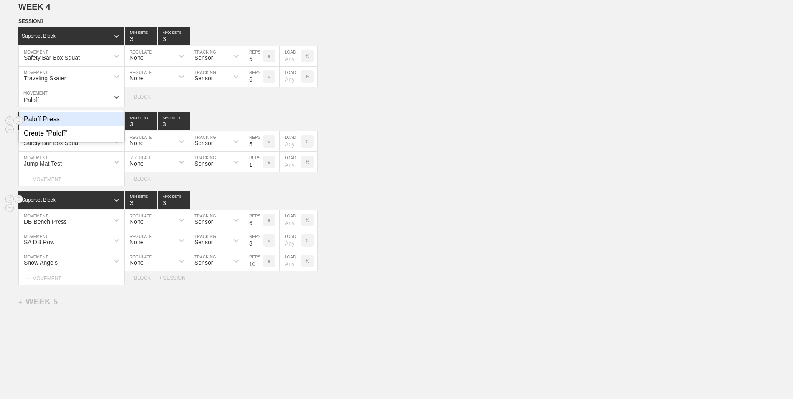
click at [70, 122] on div "Paloff Press" at bounding box center [71, 119] width 105 height 14
type input "Paloff"
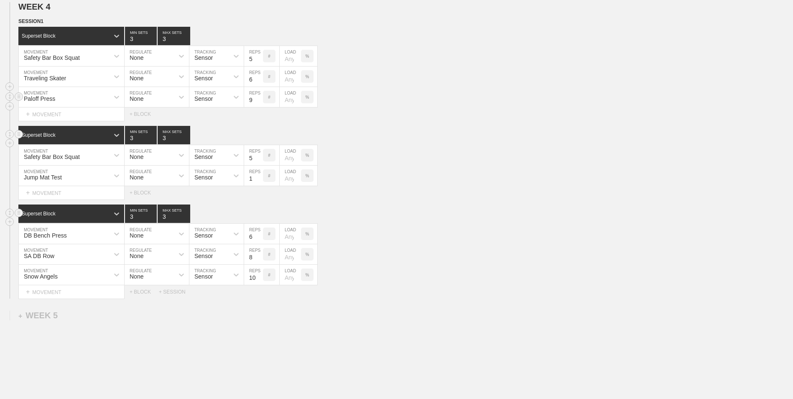
click at [259, 99] on input "9" at bounding box center [253, 97] width 19 height 20
type input "10"
click at [259, 99] on input "10" at bounding box center [253, 97] width 19 height 20
click at [152, 42] on input "2" at bounding box center [141, 36] width 32 height 18
click at [152, 42] on input "1" at bounding box center [141, 36] width 32 height 18
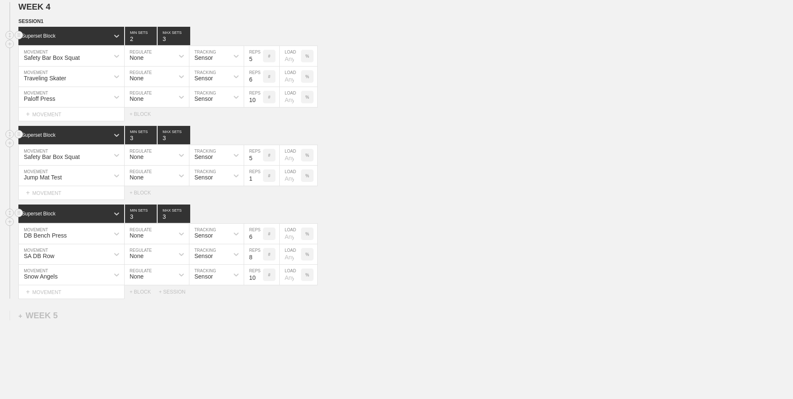
type input "2"
click at [155, 39] on input "2" at bounding box center [141, 36] width 32 height 18
type input "2"
click at [186, 41] on input "2" at bounding box center [174, 36] width 33 height 18
click at [432, 159] on div "Safety Bar Box Squat MOVEMENT None REGULATE Sensor TRACKING 5 REPS # LOAD %" at bounding box center [396, 155] width 793 height 20
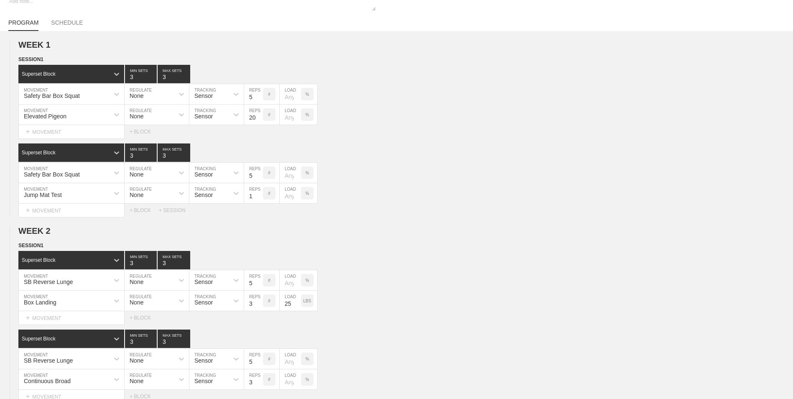
scroll to position [0, 0]
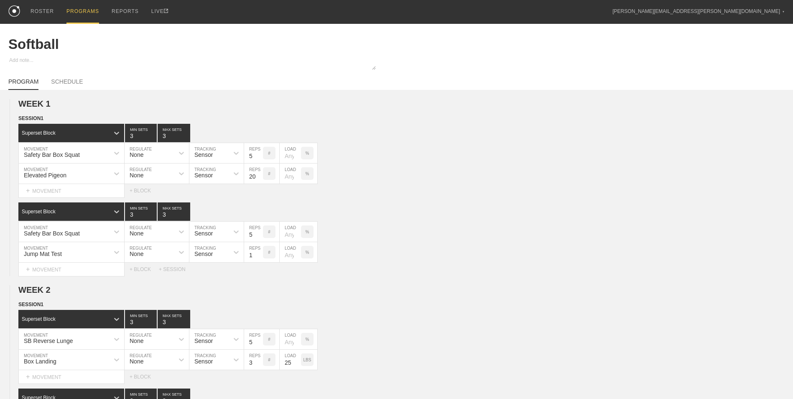
click at [81, 5] on div "PROGRAMS" at bounding box center [82, 12] width 33 height 24
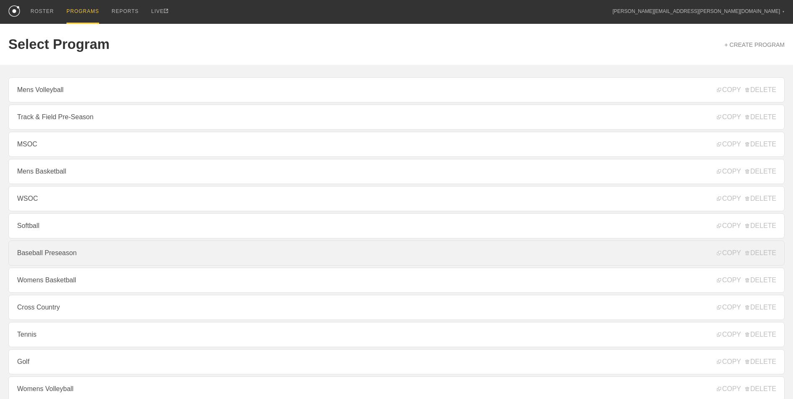
click at [94, 255] on link "Baseball Preseason" at bounding box center [396, 252] width 776 height 25
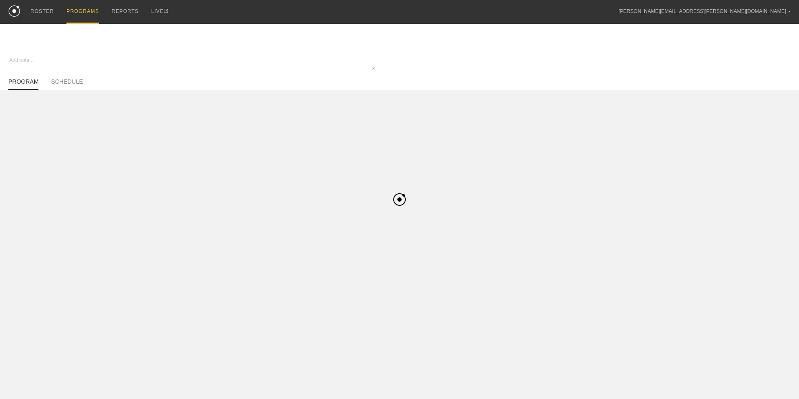
type textarea "x"
type input "Baseball Preseason"
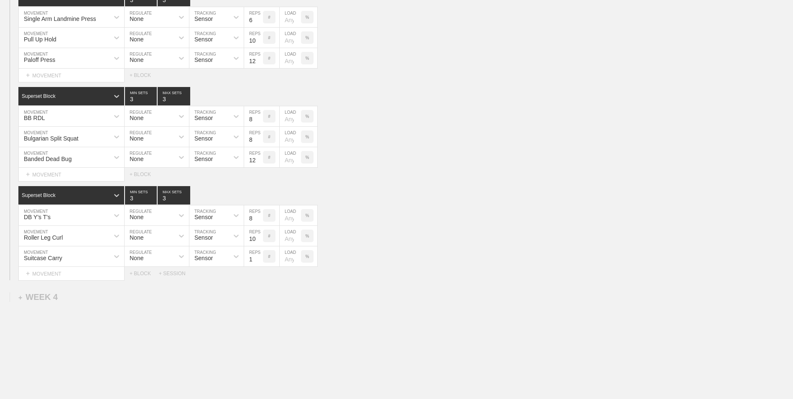
scroll to position [1535, 0]
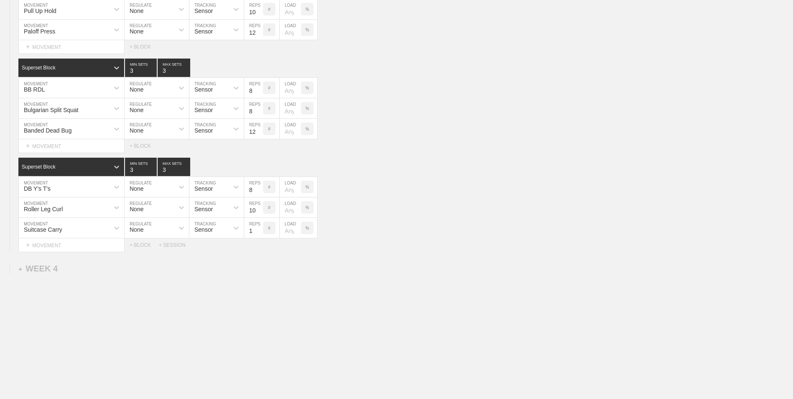
click at [42, 269] on div "+ WEEK 4" at bounding box center [37, 269] width 39 height 10
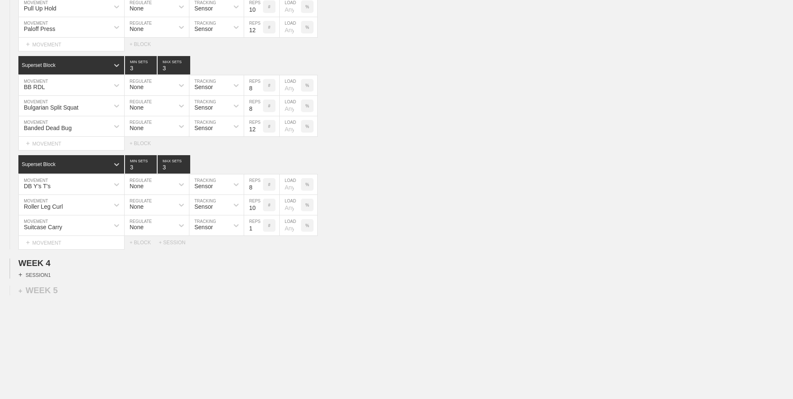
click at [45, 278] on div "+ SESSION 1" at bounding box center [34, 275] width 32 height 8
click at [55, 295] on div "+ BLOCK" at bounding box center [70, 289] width 105 height 13
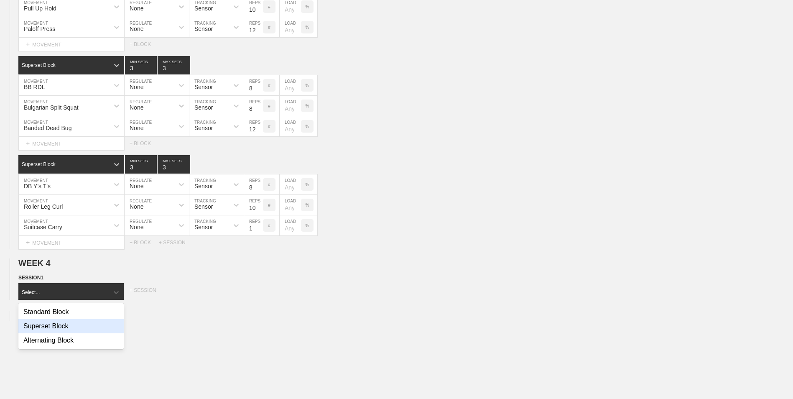
click at [57, 329] on div "Superset Block" at bounding box center [70, 326] width 105 height 14
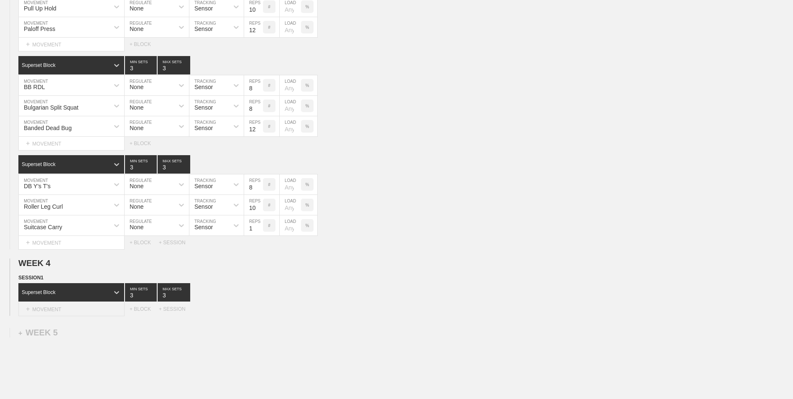
click at [62, 315] on div "+ MOVEMENT" at bounding box center [71, 309] width 106 height 14
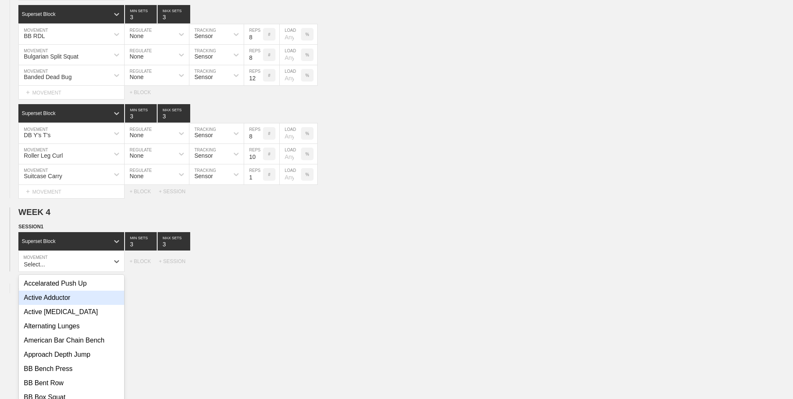
scroll to position [1593, 0]
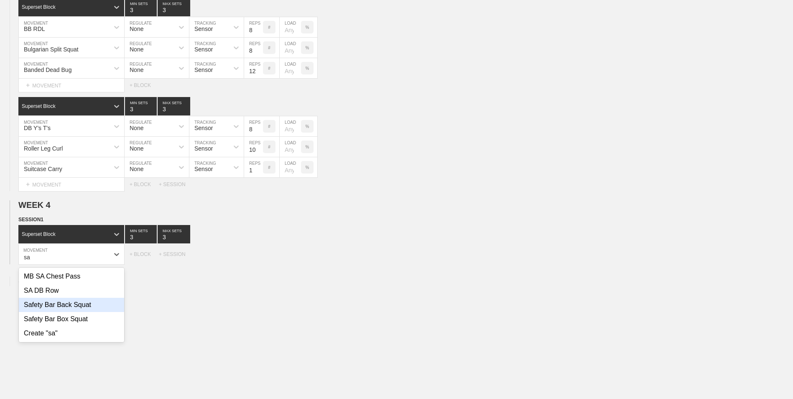
click at [66, 309] on div "Safety Bar Back Squat" at bounding box center [71, 304] width 105 height 14
type input "sa"
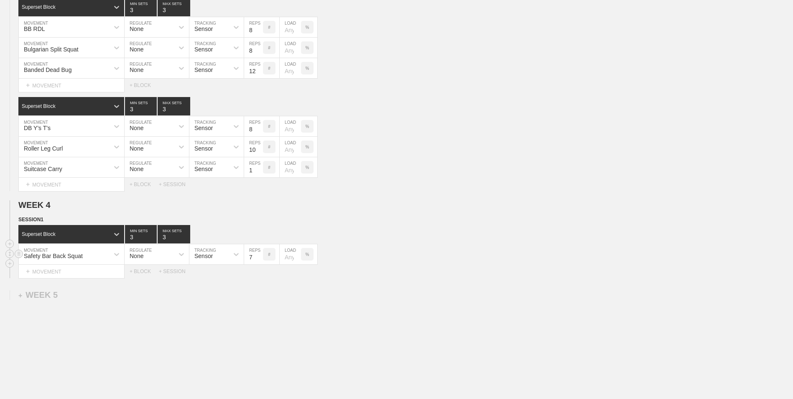
click at [258, 262] on input "7" at bounding box center [253, 254] width 19 height 20
click at [258, 262] on input "6" at bounding box center [253, 254] width 19 height 20
type input "5"
click at [258, 262] on input "5" at bounding box center [253, 254] width 19 height 20
click at [103, 277] on div "+ MOVEMENT" at bounding box center [71, 271] width 106 height 14
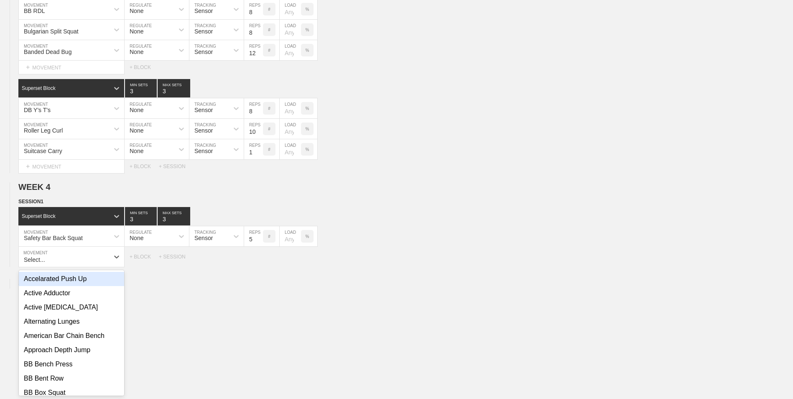
scroll to position [1614, 0]
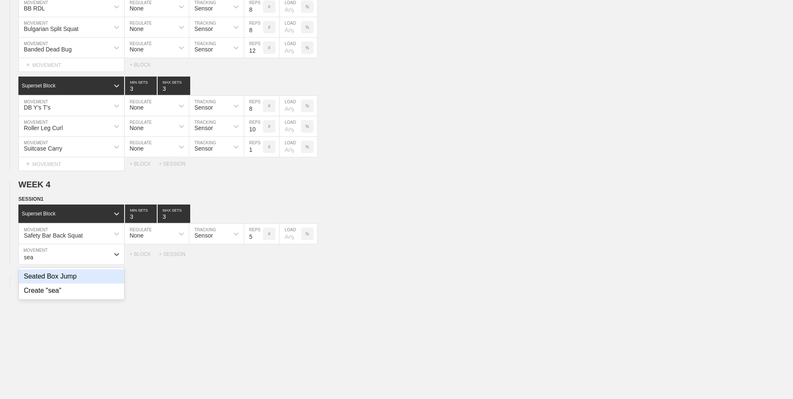
click at [101, 277] on div "Seated Box Jump" at bounding box center [71, 276] width 105 height 14
type input "sea"
click at [259, 260] on input "7" at bounding box center [253, 254] width 19 height 20
click at [259, 260] on input "6" at bounding box center [253, 254] width 19 height 20
click at [259, 260] on input "5" at bounding box center [253, 254] width 19 height 20
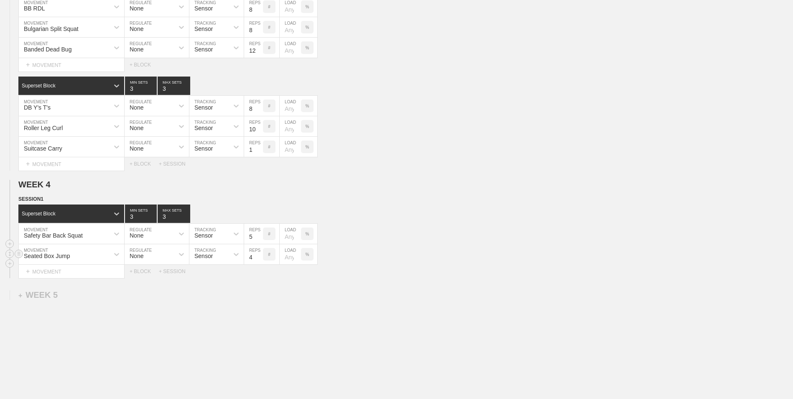
click at [259, 260] on input "4" at bounding box center [253, 254] width 19 height 20
type input "3"
click at [259, 260] on input "3" at bounding box center [253, 254] width 19 height 20
click at [146, 271] on div "+ BLOCK" at bounding box center [144, 271] width 29 height 6
click at [80, 296] on div "Standard Block" at bounding box center [63, 292] width 91 height 8
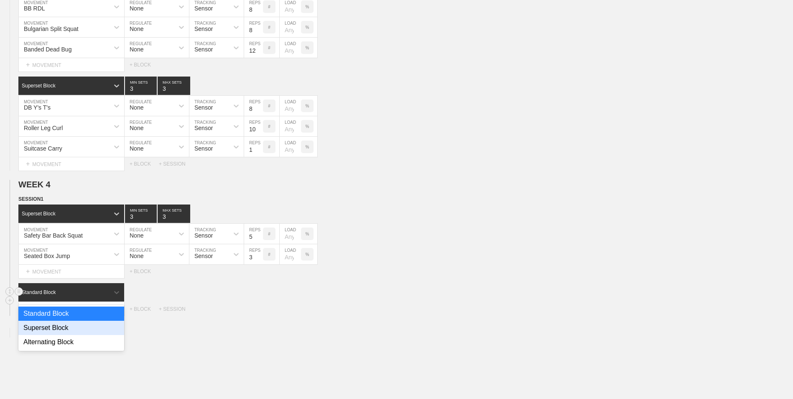
click at [64, 326] on div "Superset Block" at bounding box center [71, 327] width 106 height 14
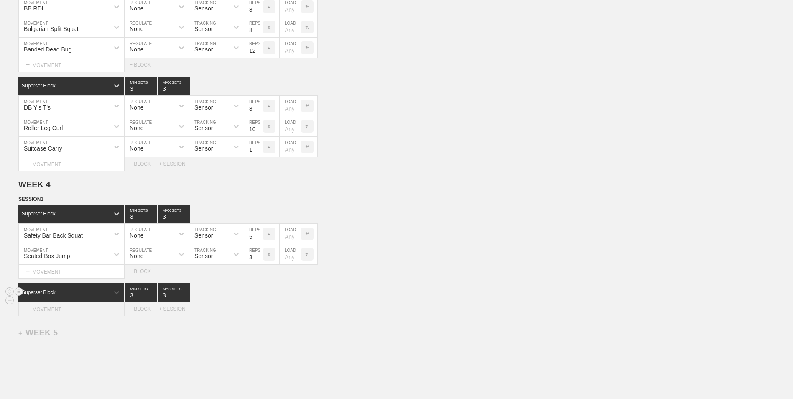
click at [71, 315] on div "+ MOVEMENT" at bounding box center [71, 309] width 106 height 14
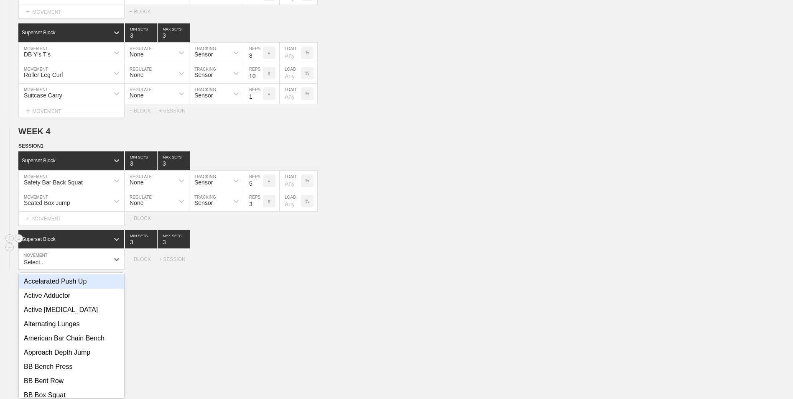
scroll to position [1672, 0]
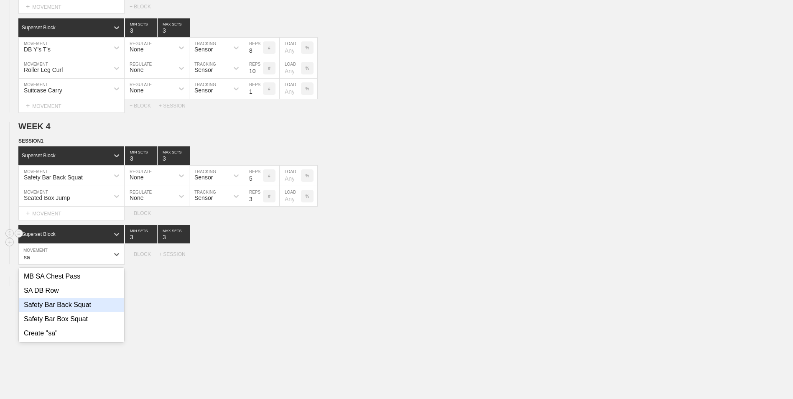
click at [72, 311] on div "Safety Bar Back Squat" at bounding box center [71, 304] width 105 height 14
type input "sa"
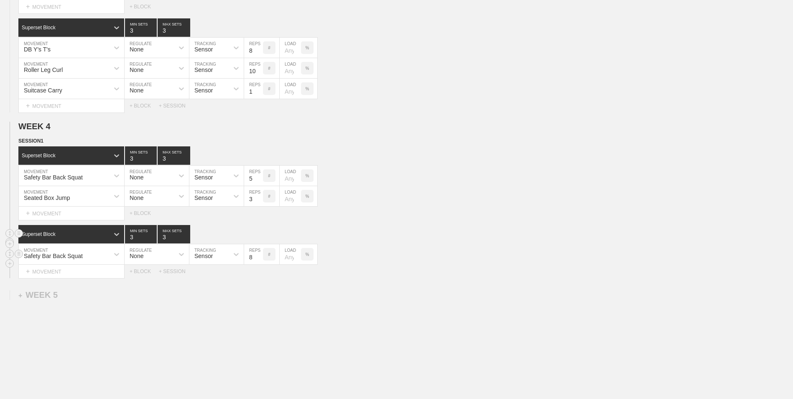
click at [258, 260] on input "7" at bounding box center [253, 254] width 19 height 20
click at [258, 260] on input "6" at bounding box center [253, 254] width 19 height 20
type input "5"
click at [258, 260] on input "5" at bounding box center [253, 254] width 19 height 20
click at [92, 276] on div "+ MOVEMENT" at bounding box center [71, 271] width 106 height 14
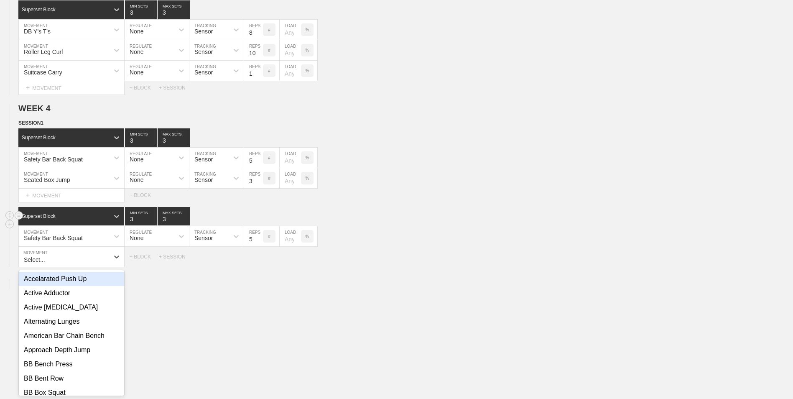
scroll to position [1692, 0]
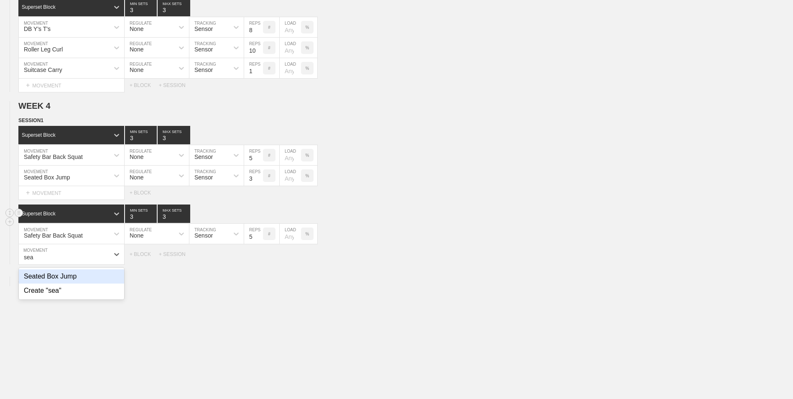
click at [92, 276] on div "Seated Box Jump" at bounding box center [71, 276] width 105 height 14
type input "sea"
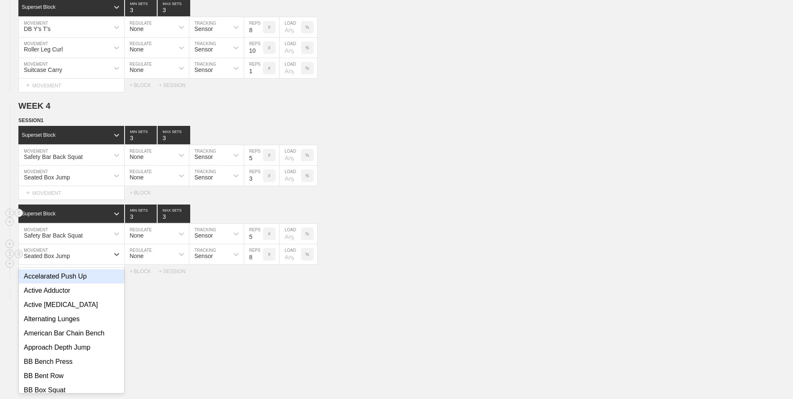
click at [94, 258] on div "Seated Box Jump" at bounding box center [64, 254] width 90 height 14
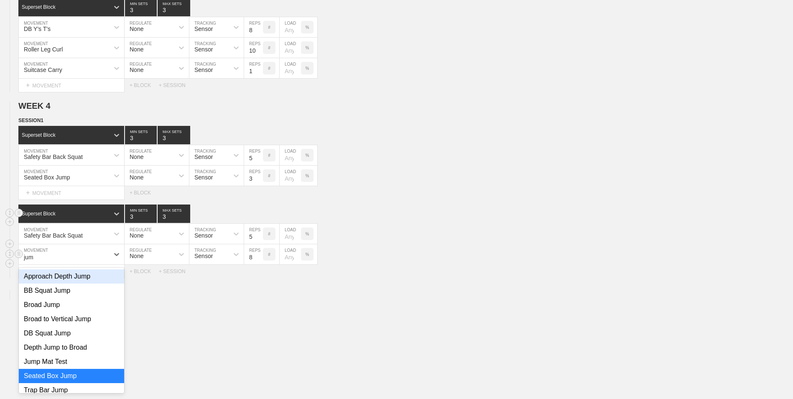
type input "jump"
click at [82, 364] on div "Jump Mat Test" at bounding box center [71, 361] width 105 height 14
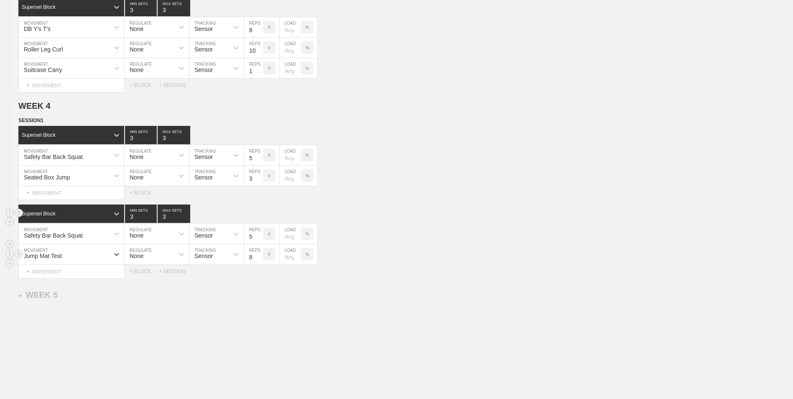
click at [258, 261] on input "7" at bounding box center [253, 254] width 19 height 20
click at [258, 261] on input "6" at bounding box center [253, 254] width 19 height 20
click at [258, 261] on input "5" at bounding box center [253, 254] width 19 height 20
click at [258, 261] on input "4" at bounding box center [253, 254] width 19 height 20
click at [258, 261] on input "3" at bounding box center [253, 254] width 19 height 20
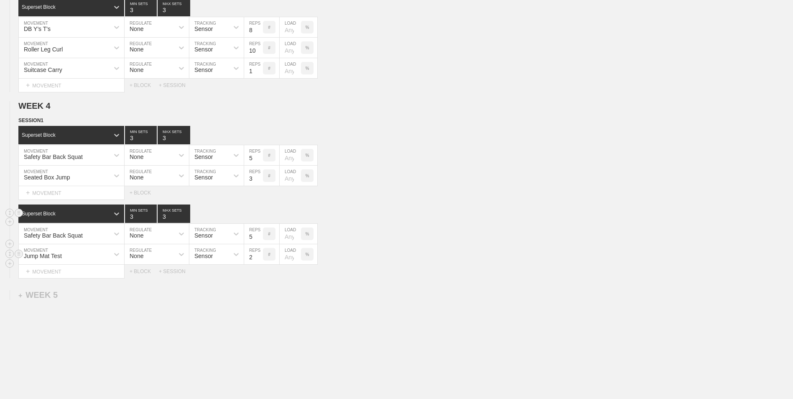
click at [258, 261] on input "2" at bounding box center [253, 254] width 19 height 20
type input "1"
click at [258, 261] on input "1" at bounding box center [253, 254] width 19 height 20
click at [141, 273] on div "+ BLOCK" at bounding box center [144, 271] width 29 height 6
click at [92, 296] on div "Standard Block" at bounding box center [63, 292] width 91 height 8
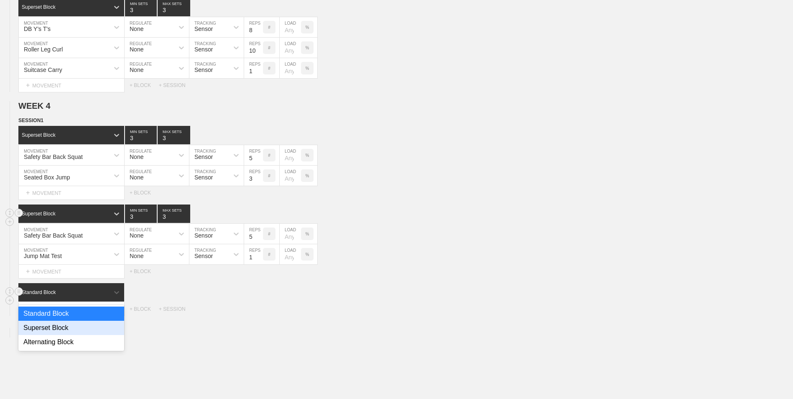
click at [82, 326] on div "Superset Block" at bounding box center [71, 327] width 106 height 14
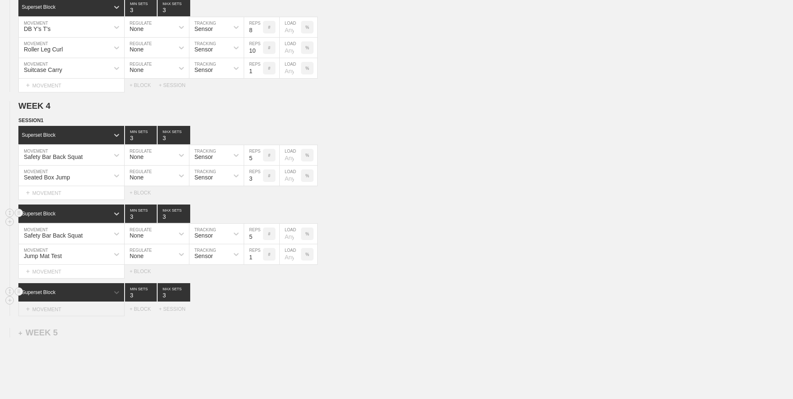
click at [81, 314] on div "+ MOVEMENT" at bounding box center [71, 309] width 106 height 14
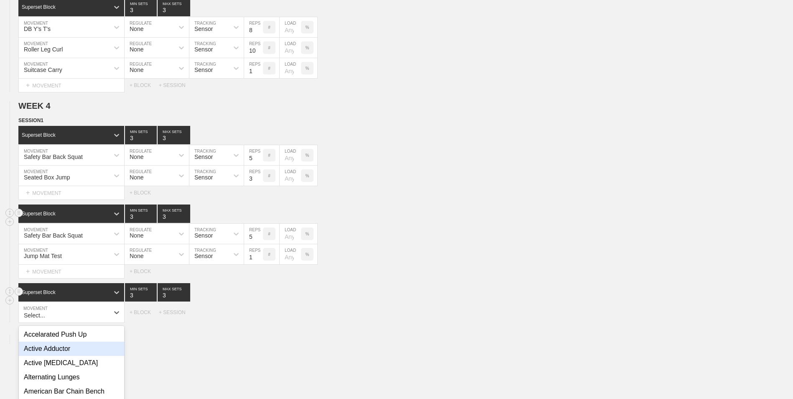
scroll to position [1750, 0]
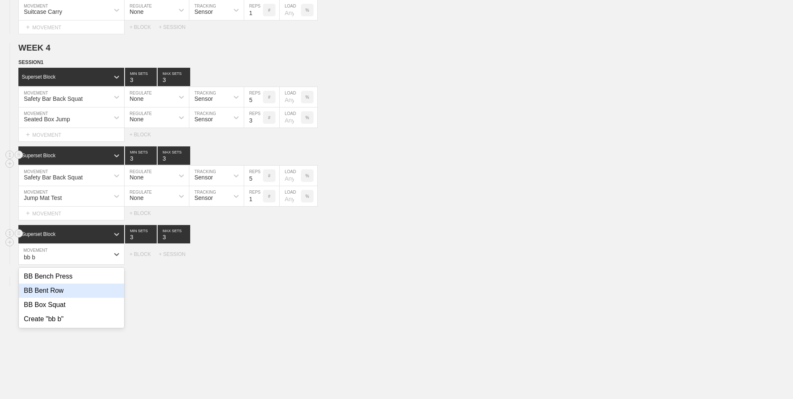
click at [74, 297] on div "BB Bent Row" at bounding box center [71, 290] width 105 height 14
type input "bb b"
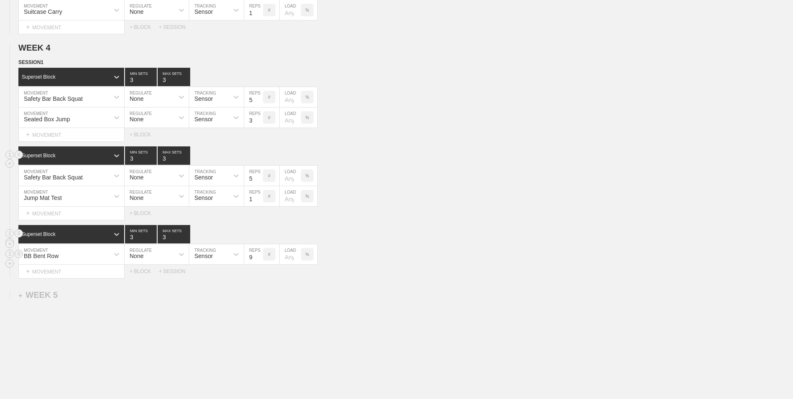
click at [260, 256] on input "9" at bounding box center [253, 254] width 19 height 20
type input "10"
click at [260, 256] on input "10" at bounding box center [253, 254] width 19 height 20
click at [46, 277] on div "+ MOVEMENT" at bounding box center [71, 271] width 106 height 14
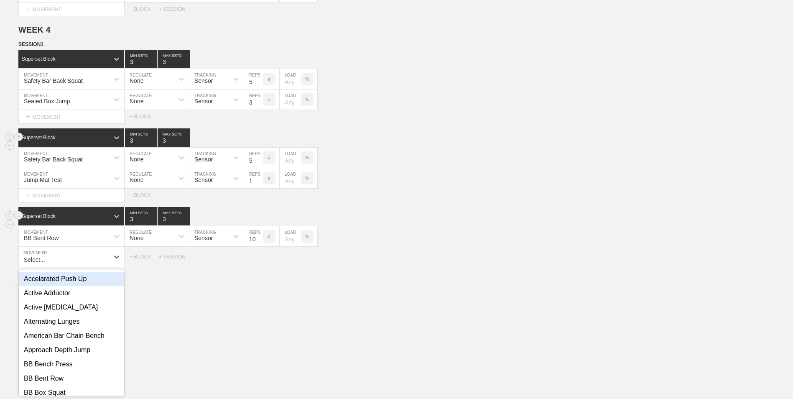
scroll to position [1771, 0]
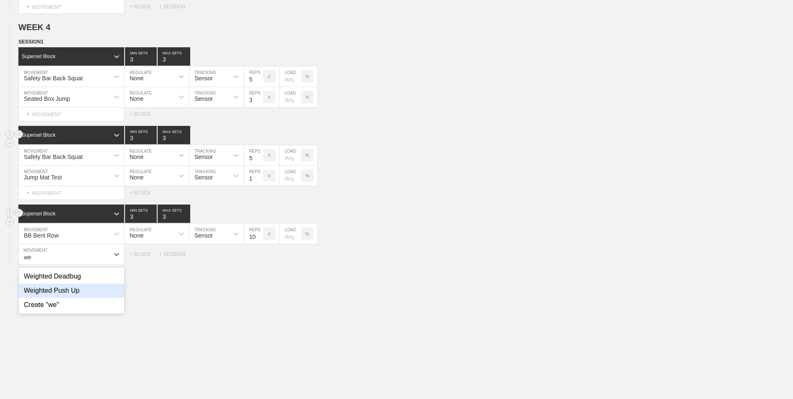
click at [58, 292] on div "Weighted Push Up" at bounding box center [71, 290] width 105 height 14
type input "we"
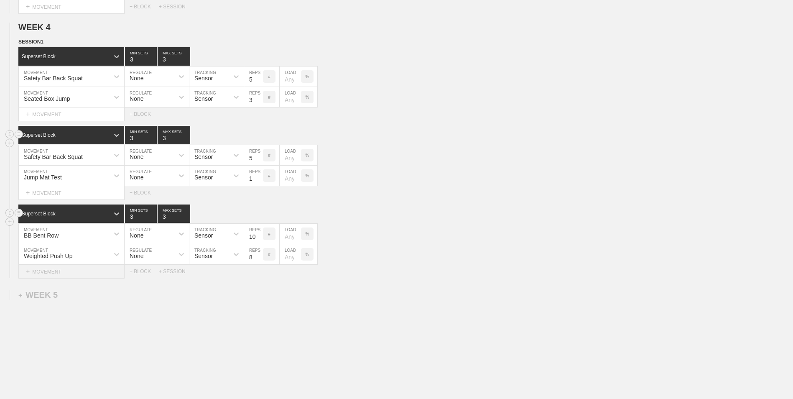
click at [97, 272] on div "+ MOVEMENT" at bounding box center [71, 271] width 106 height 14
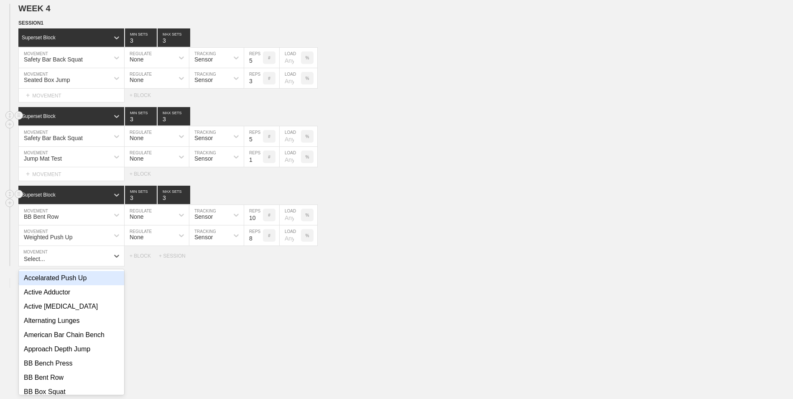
scroll to position [1791, 0]
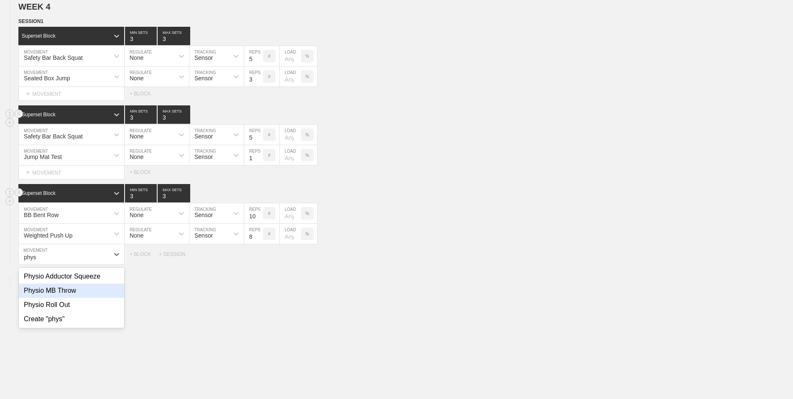
click at [75, 297] on div "Physio MB Throw" at bounding box center [71, 290] width 105 height 14
type input "phys"
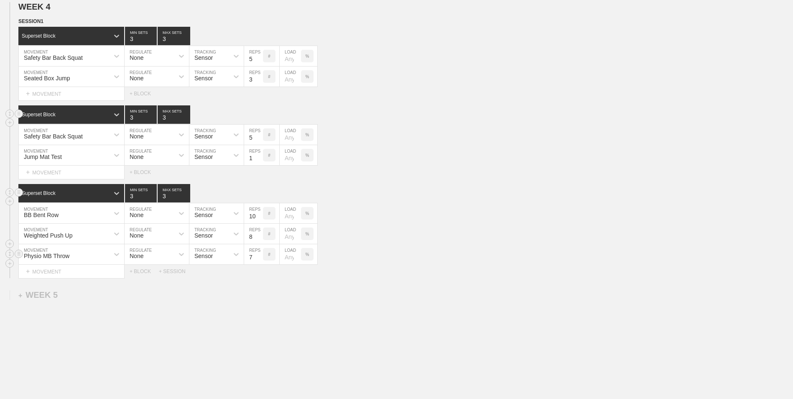
click at [258, 260] on input "7" at bounding box center [253, 254] width 19 height 20
click at [258, 260] on input "6" at bounding box center [253, 254] width 19 height 20
click at [258, 260] on input "5" at bounding box center [253, 254] width 19 height 20
click at [258, 260] on input "4" at bounding box center [253, 254] width 19 height 20
type input "3"
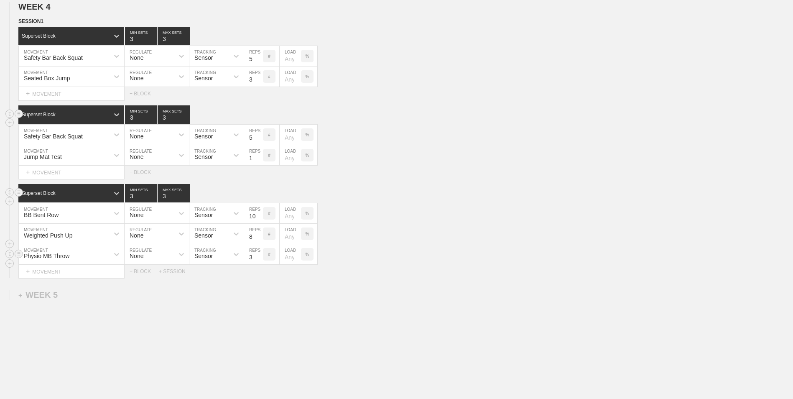
click at [258, 260] on input "3" at bounding box center [253, 254] width 19 height 20
